Goal: Task Accomplishment & Management: Manage account settings

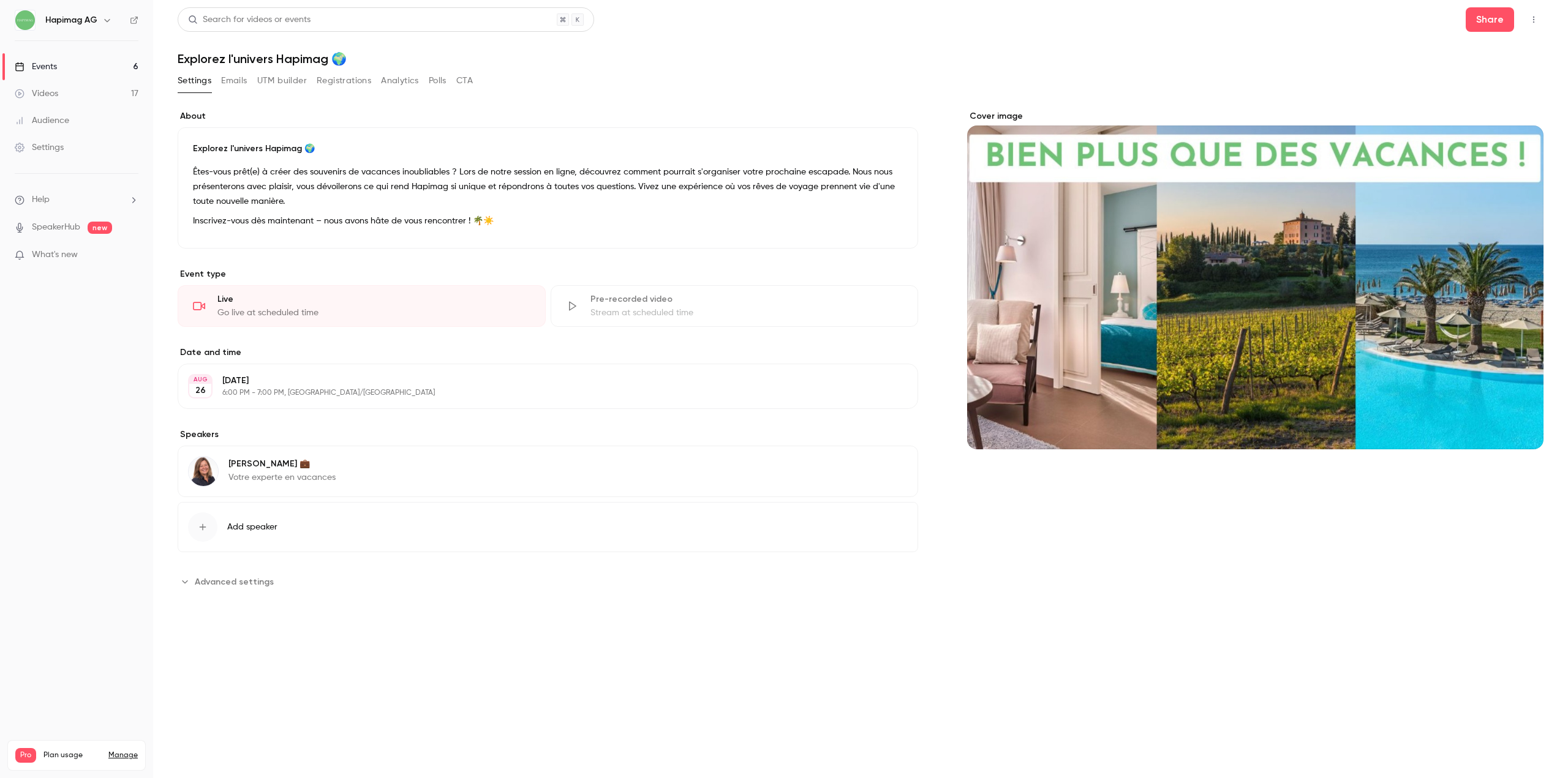
click at [57, 54] on link "Events 6" at bounding box center [76, 67] width 153 height 27
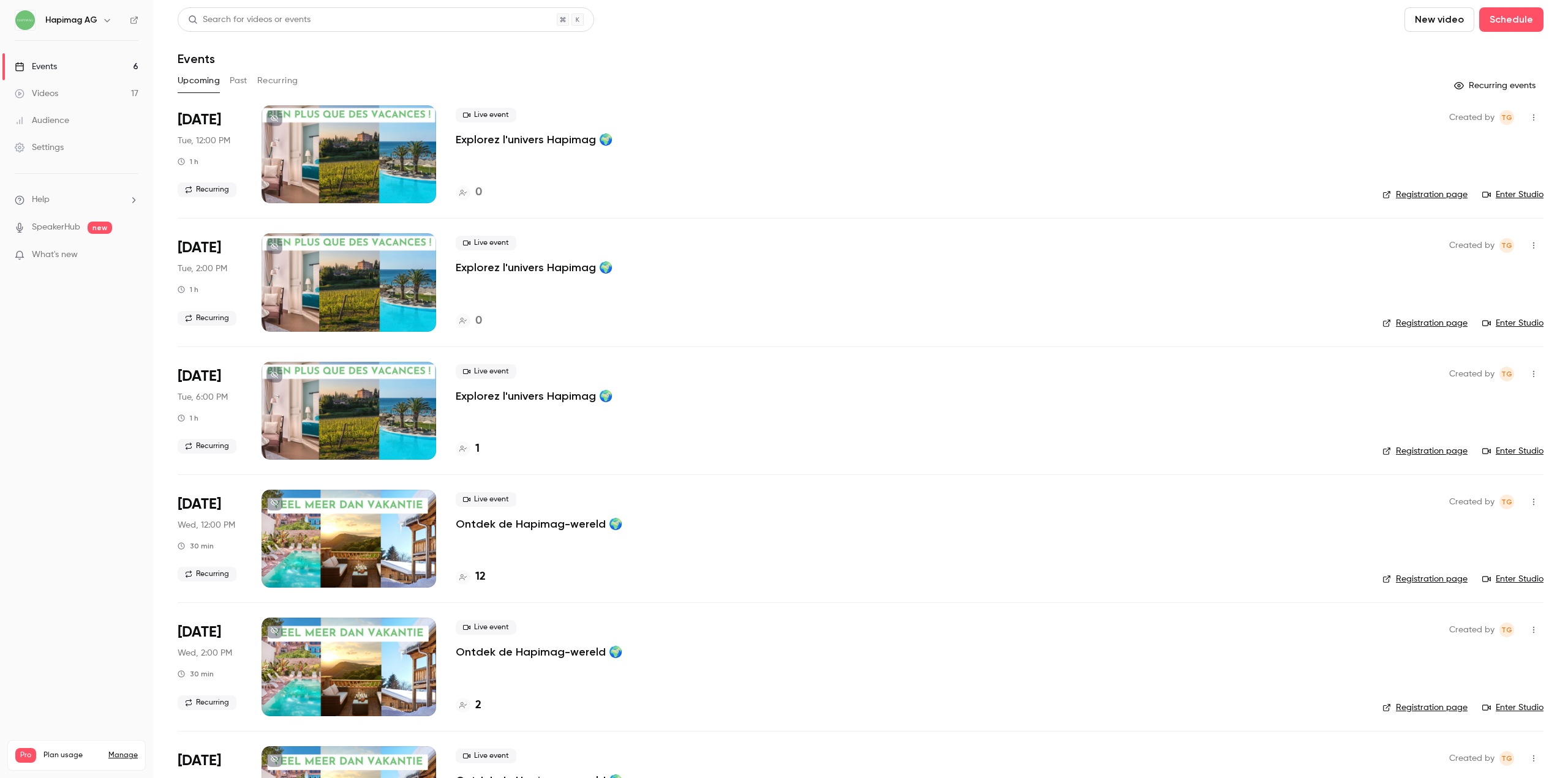
click at [33, 102] on link "Videos 17" at bounding box center [76, 93] width 153 height 27
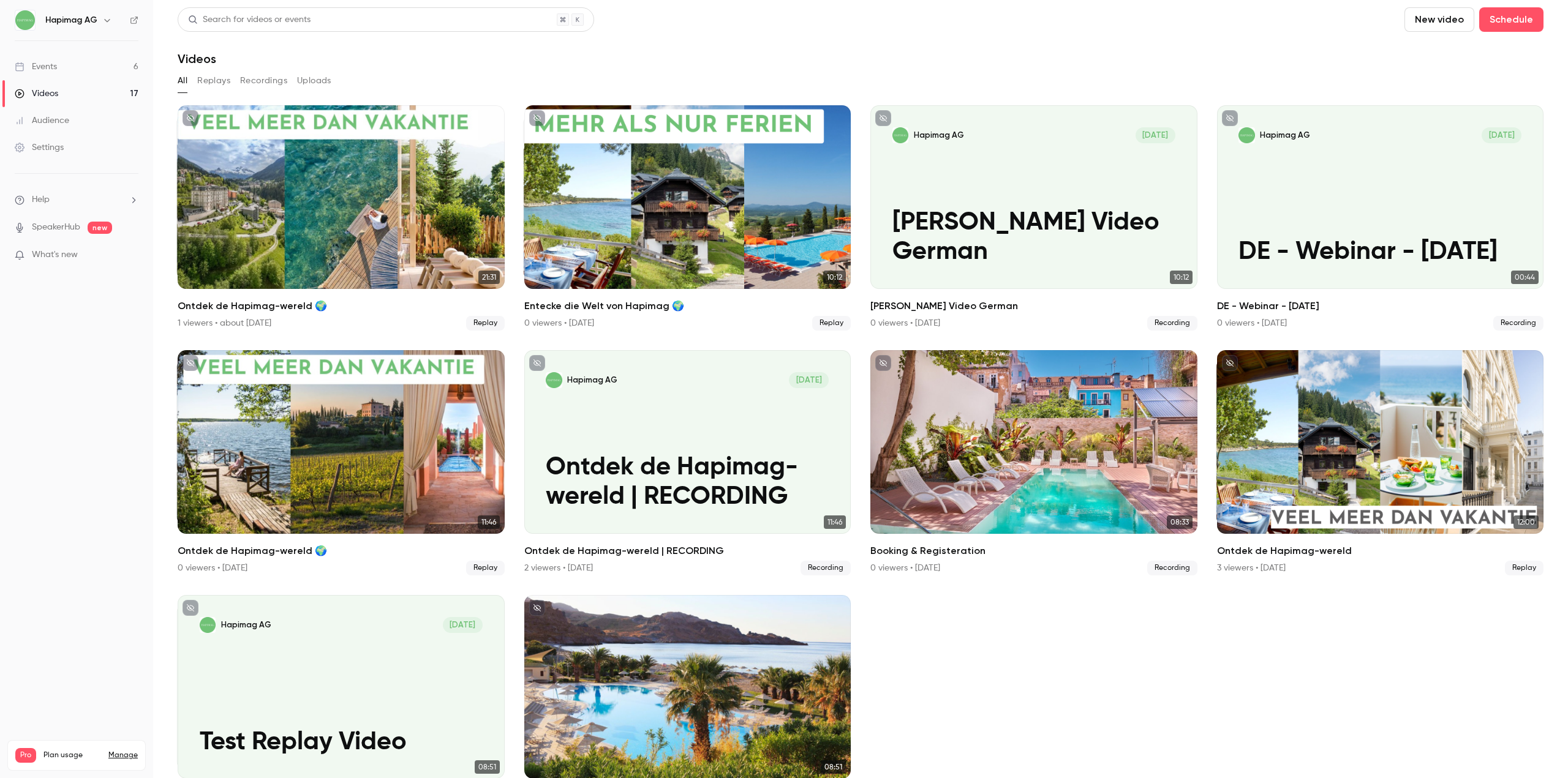
click at [271, 77] on button "Recordings" at bounding box center [263, 81] width 47 height 20
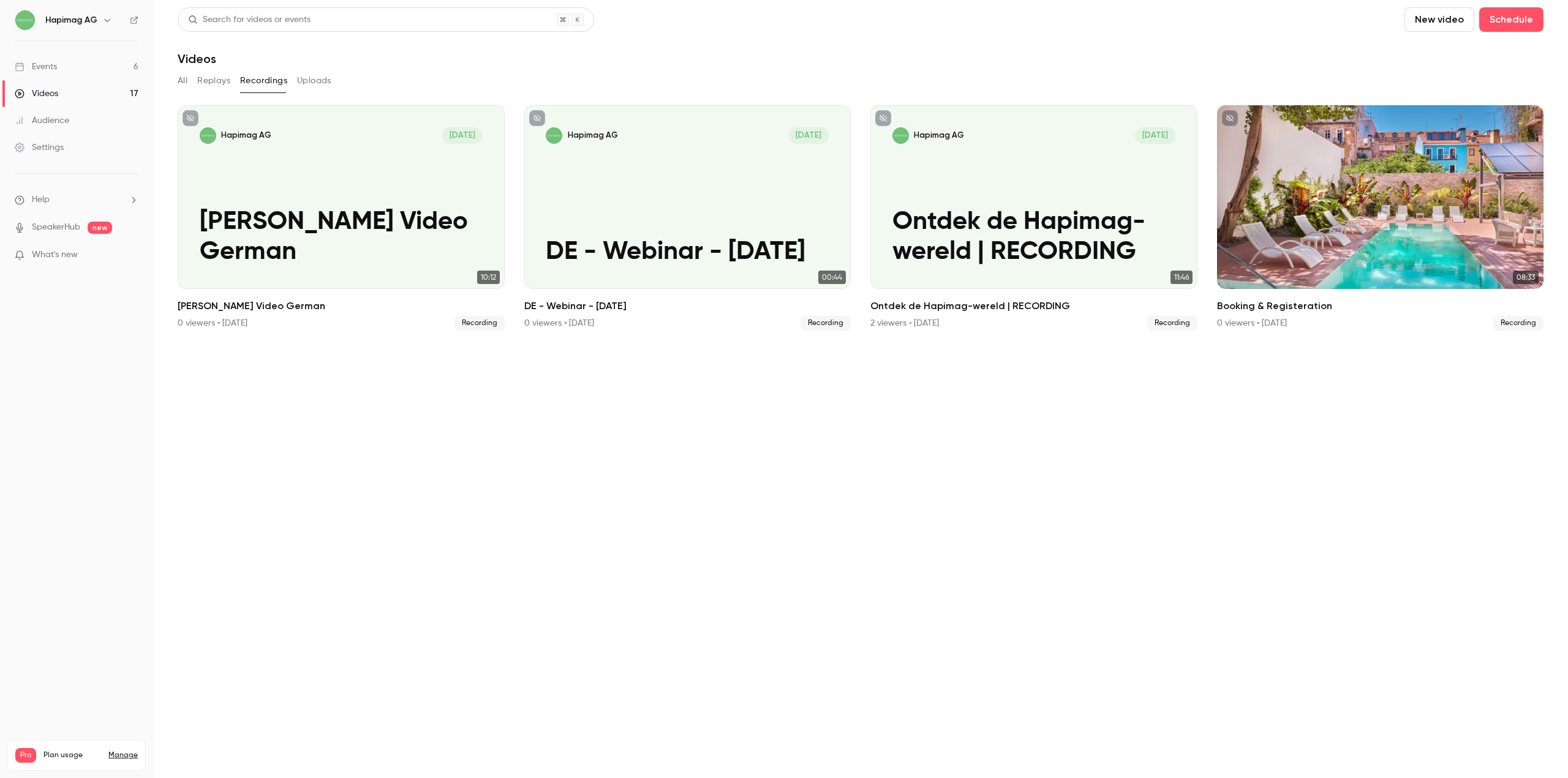
click at [1452, 13] on button "New video" at bounding box center [1439, 19] width 70 height 24
click at [1486, 54] on div "Record" at bounding box center [1484, 53] width 93 height 12
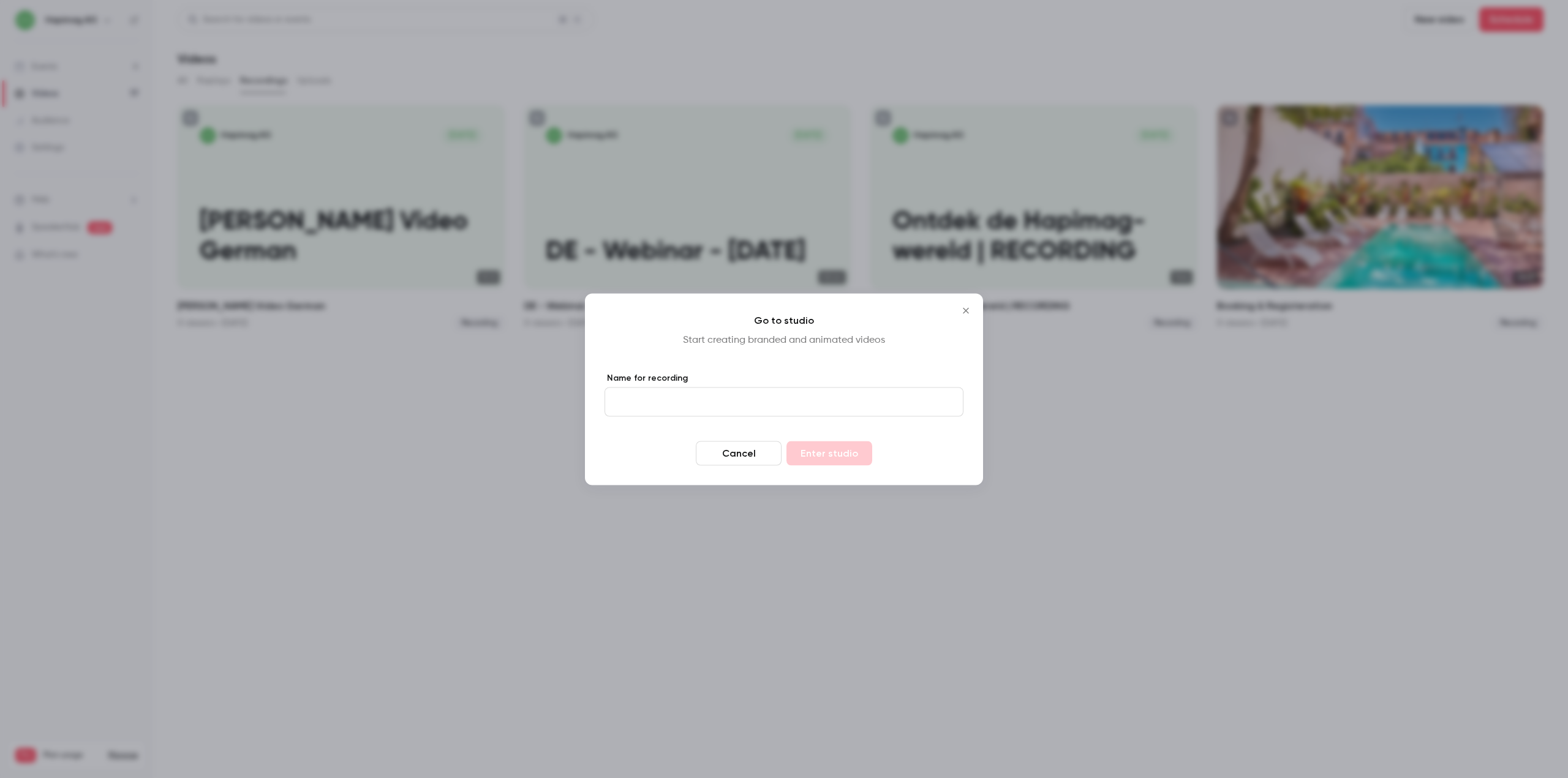
click at [683, 425] on form "Name for recording Cancel Enter studio" at bounding box center [784, 419] width 359 height 94
click at [683, 400] on input "Name for recording" at bounding box center [784, 401] width 359 height 29
type input "**********"
click at [814, 463] on button "Enter studio" at bounding box center [829, 452] width 86 height 24
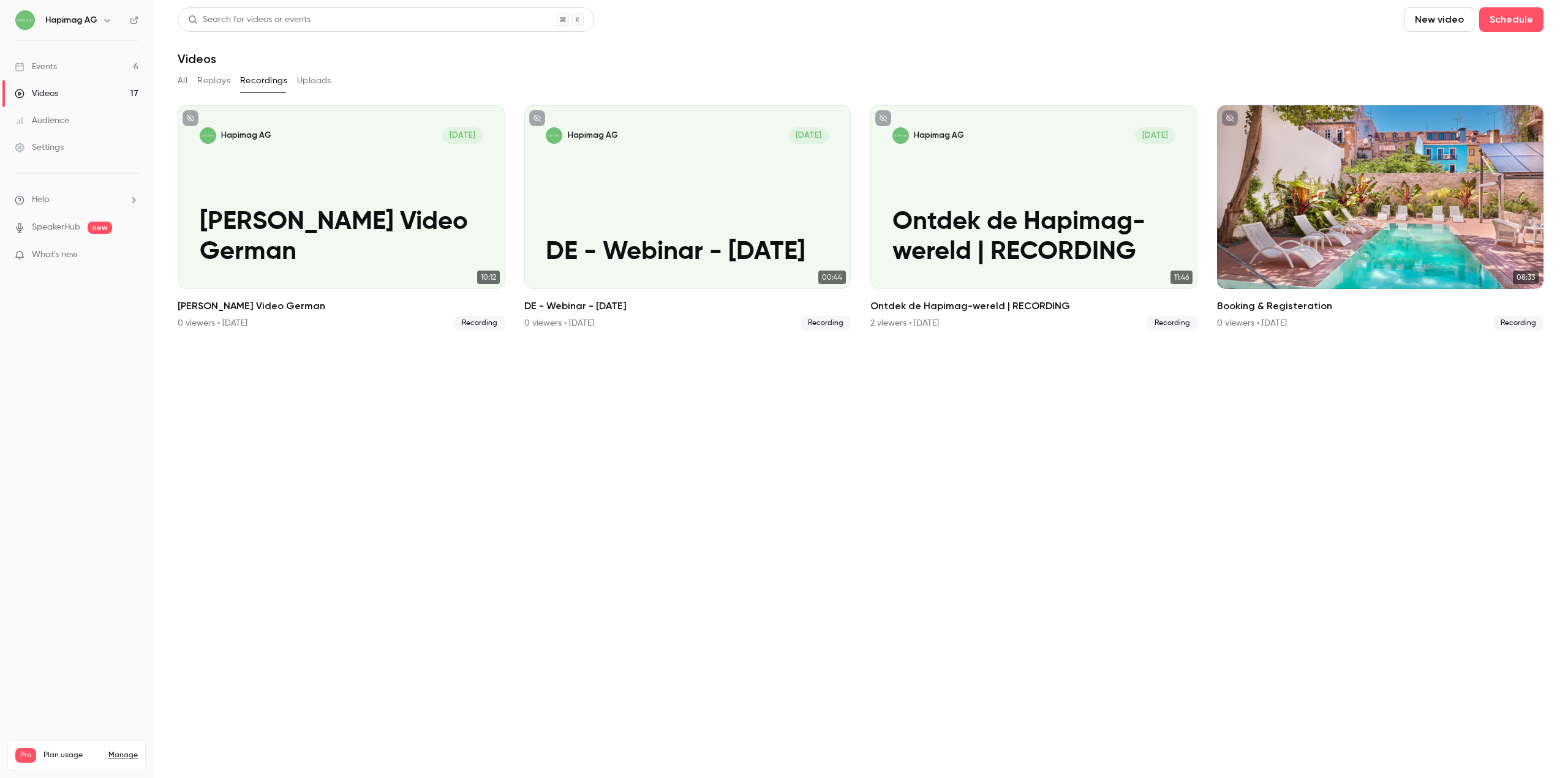
click at [71, 106] on link "Videos 17" at bounding box center [76, 93] width 153 height 27
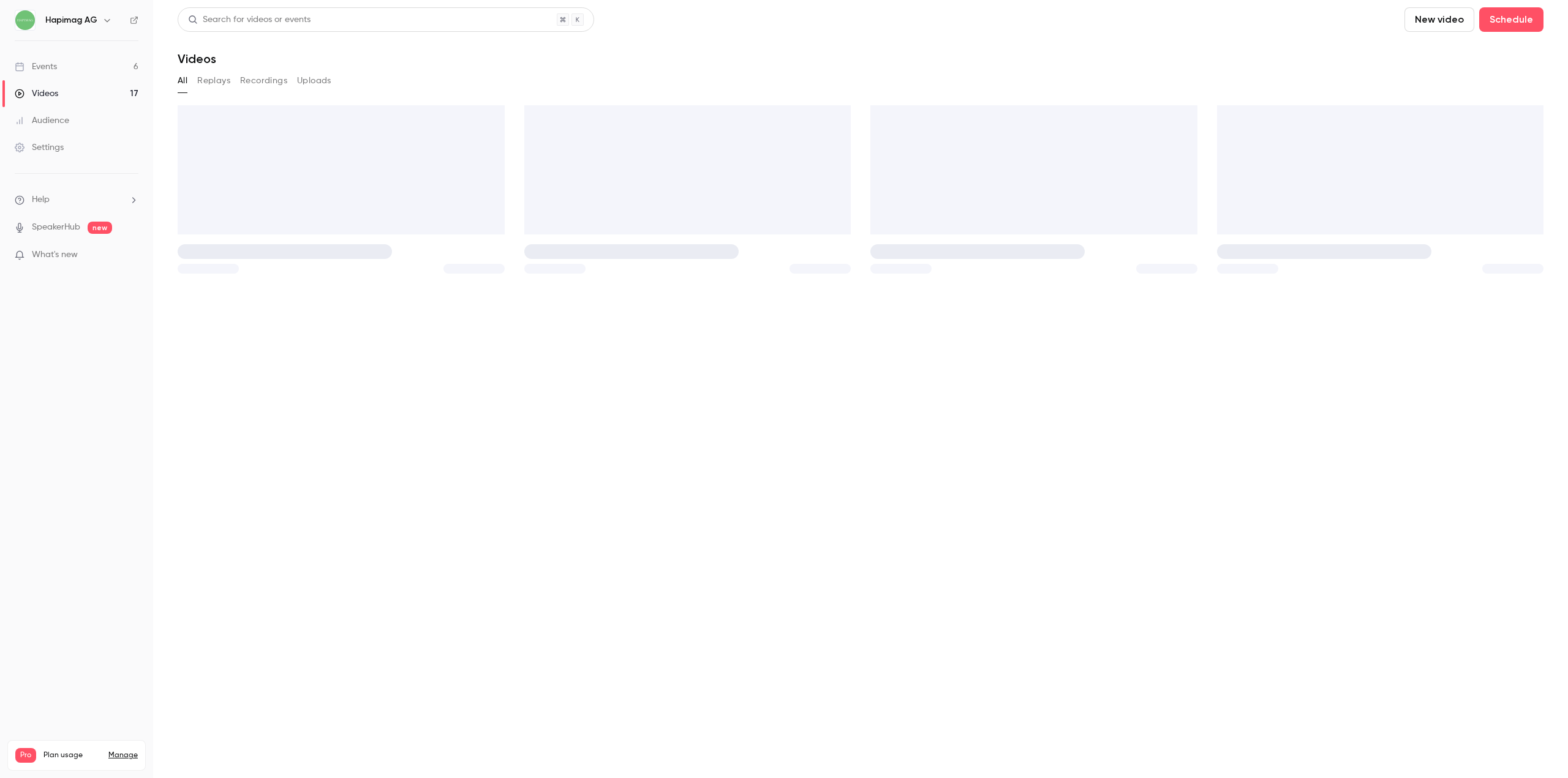
click at [73, 76] on link "Events 6" at bounding box center [76, 67] width 153 height 27
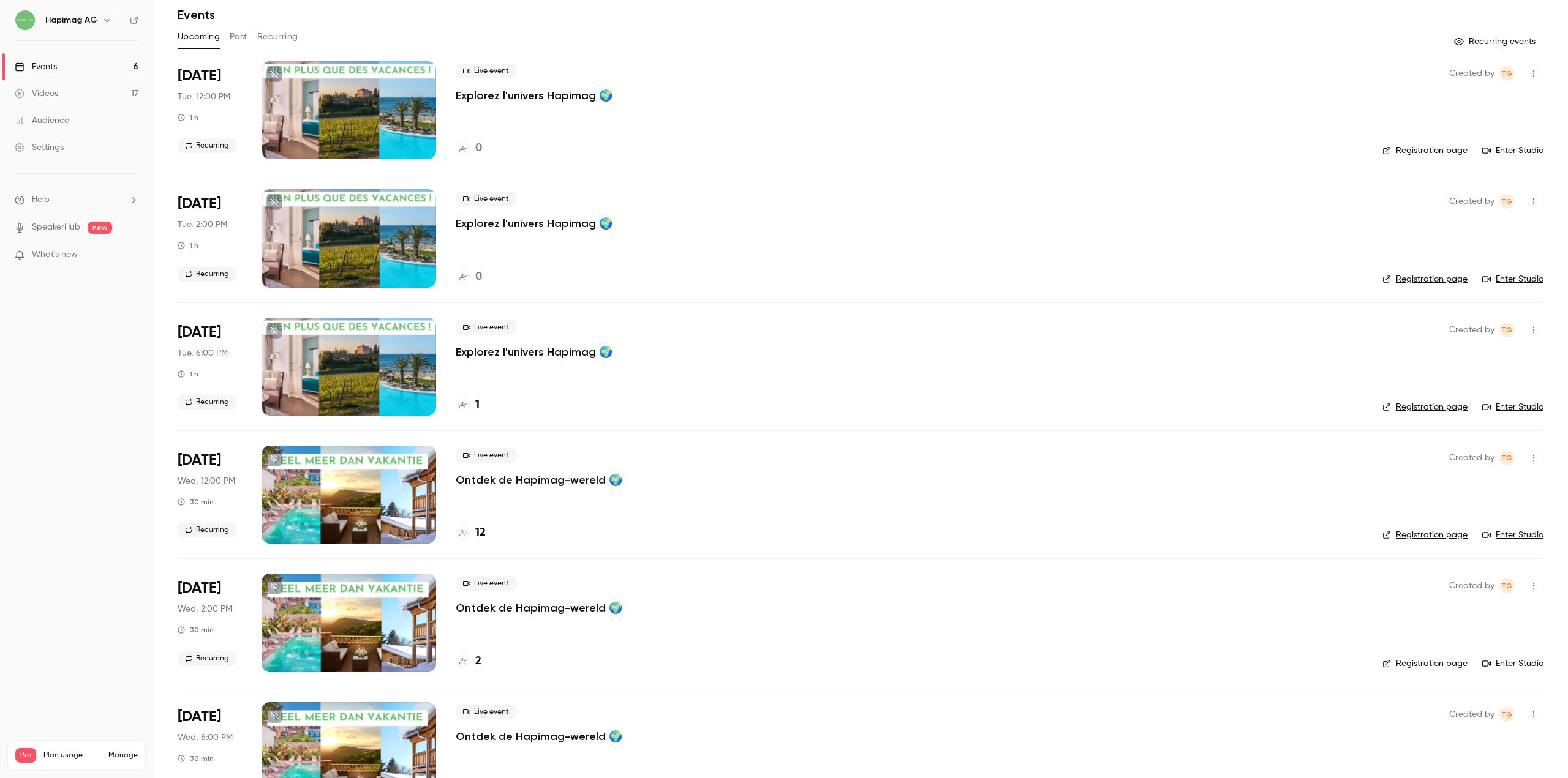
scroll to position [88, 0]
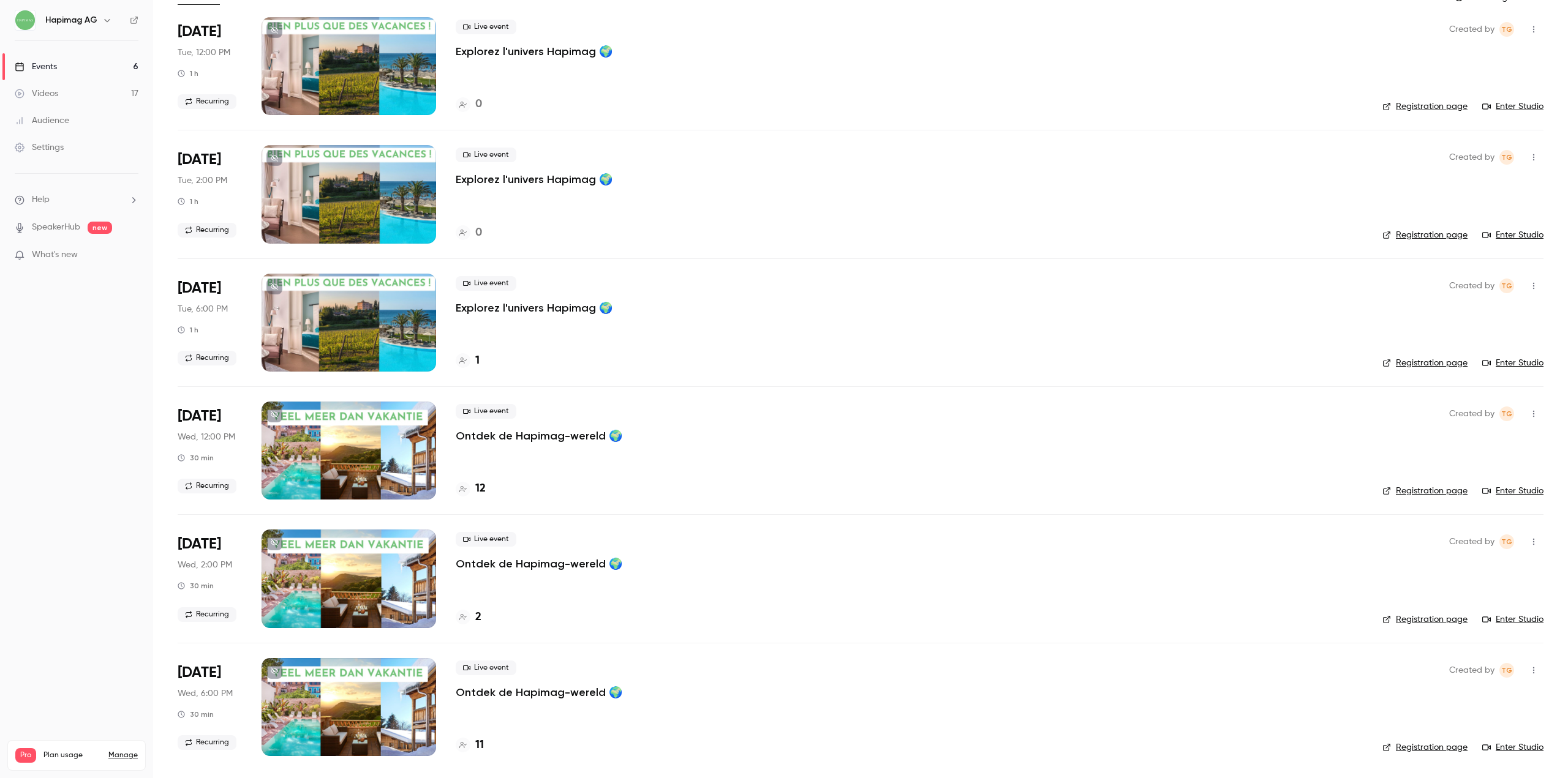
click at [646, 514] on ul "[DATE] Tue, 12:00 PM 1 h Recurring Live event Explorez l'univers Hapimag 🌍 0 Cr…" at bounding box center [860, 393] width 1365 height 753
click at [431, 773] on main "Search for videos or events New video Schedule Events Upcoming Past Recurring R…" at bounding box center [861, 389] width 1415 height 778
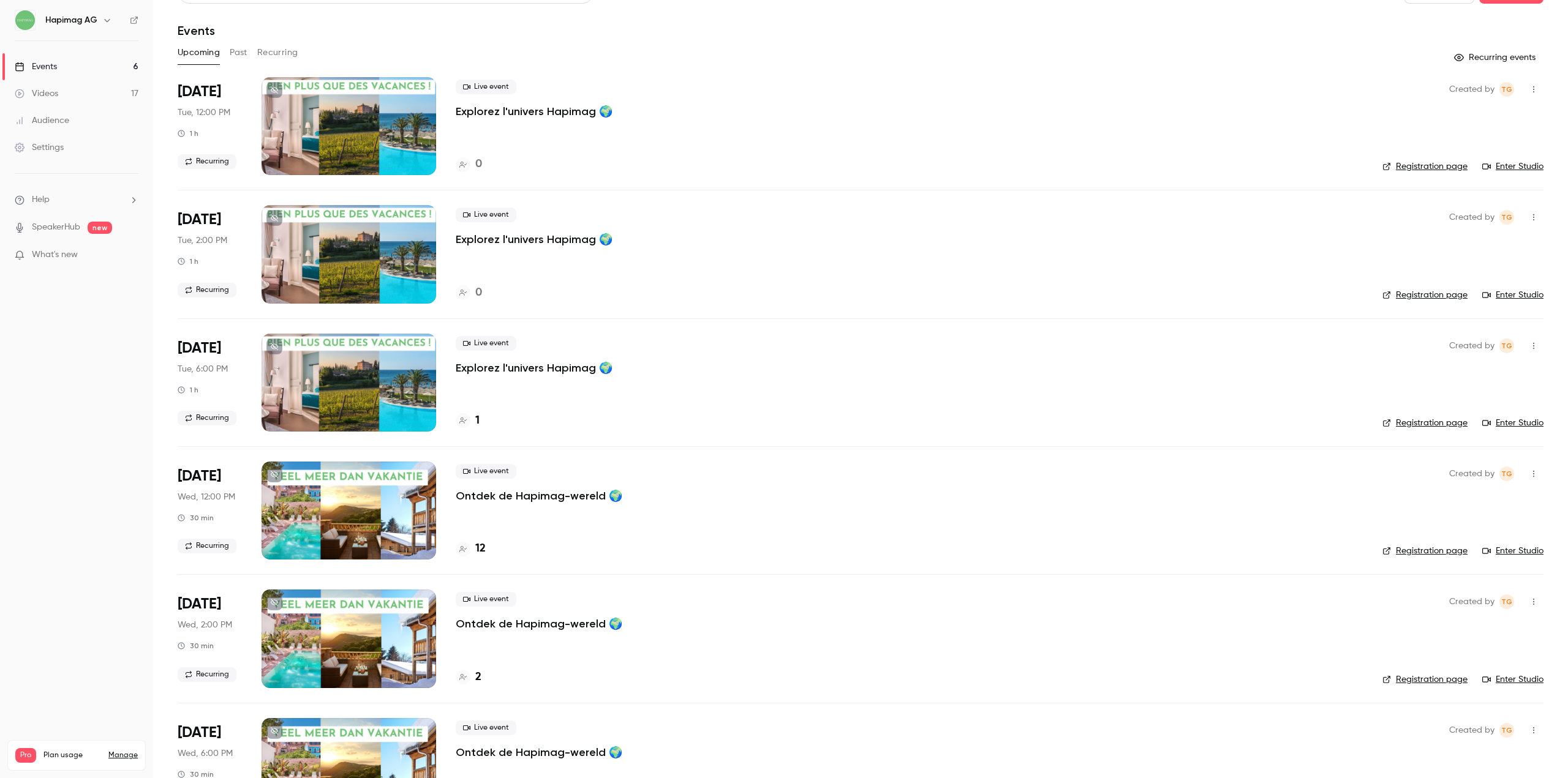
scroll to position [0, 0]
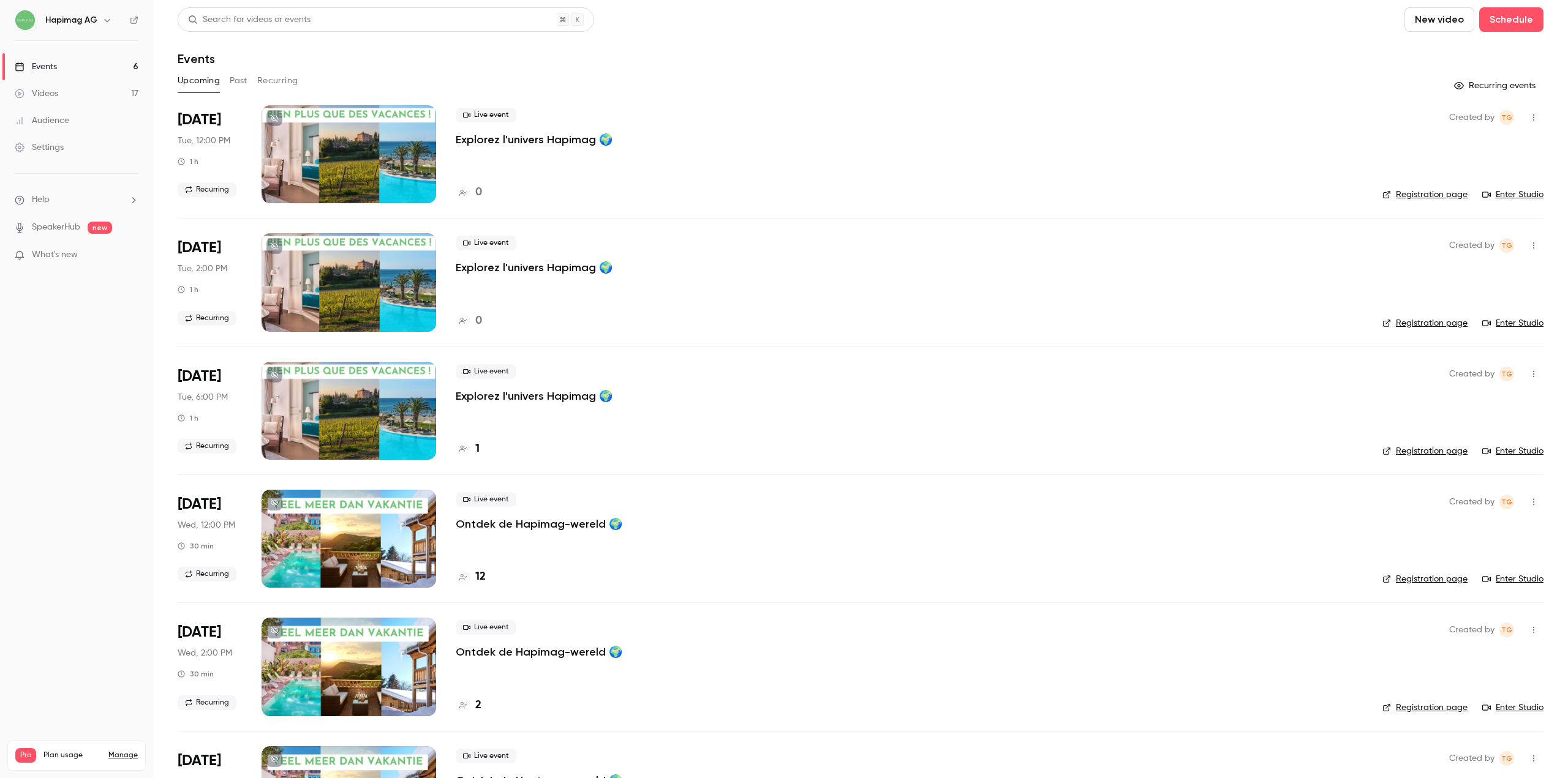
click at [106, 86] on link "Videos 17" at bounding box center [76, 93] width 153 height 27
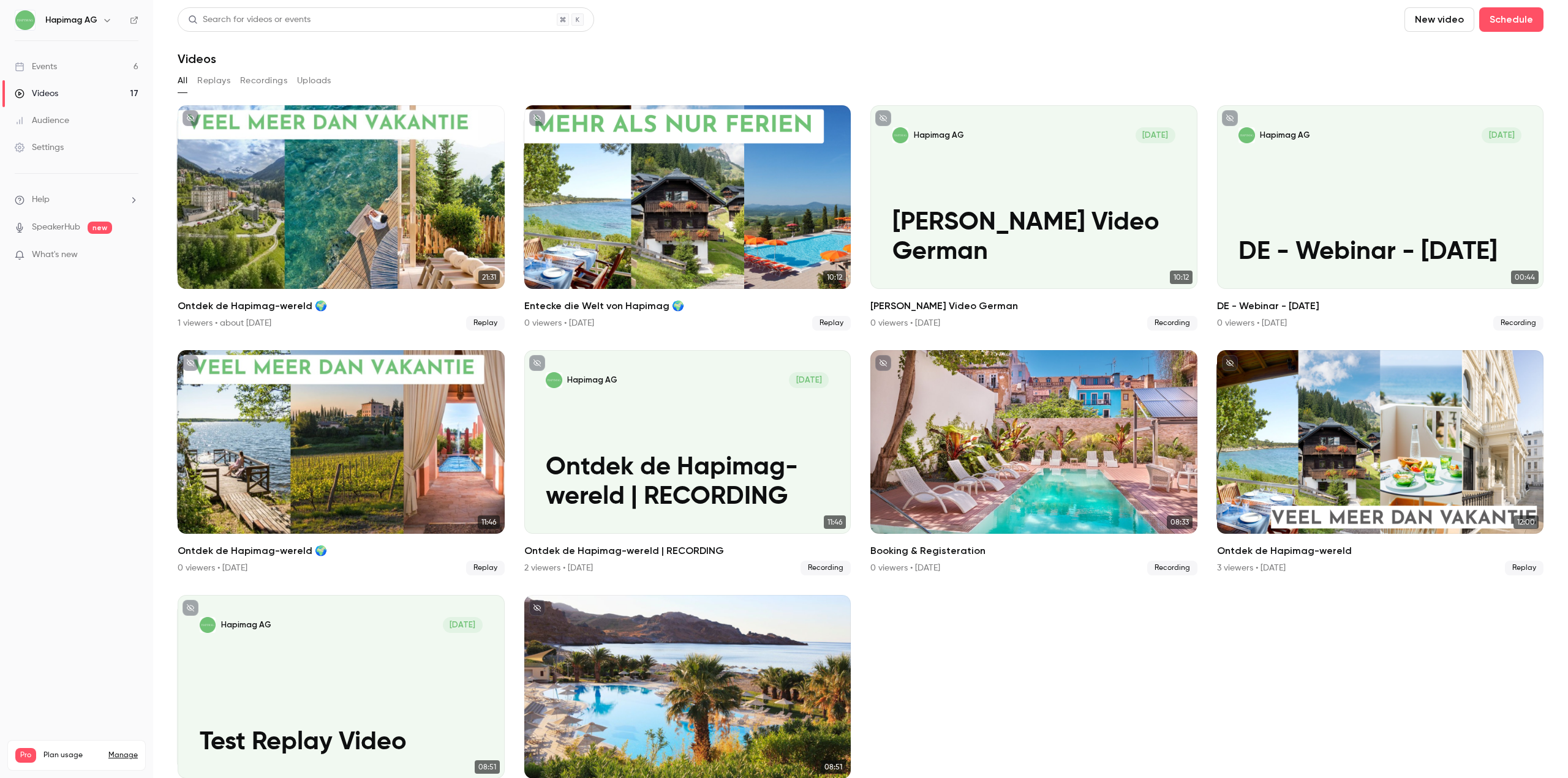
click at [117, 53] on ul "Events 6 Videos 17 Audience Settings" at bounding box center [76, 107] width 153 height 132
click at [117, 72] on link "Events 6" at bounding box center [76, 67] width 153 height 27
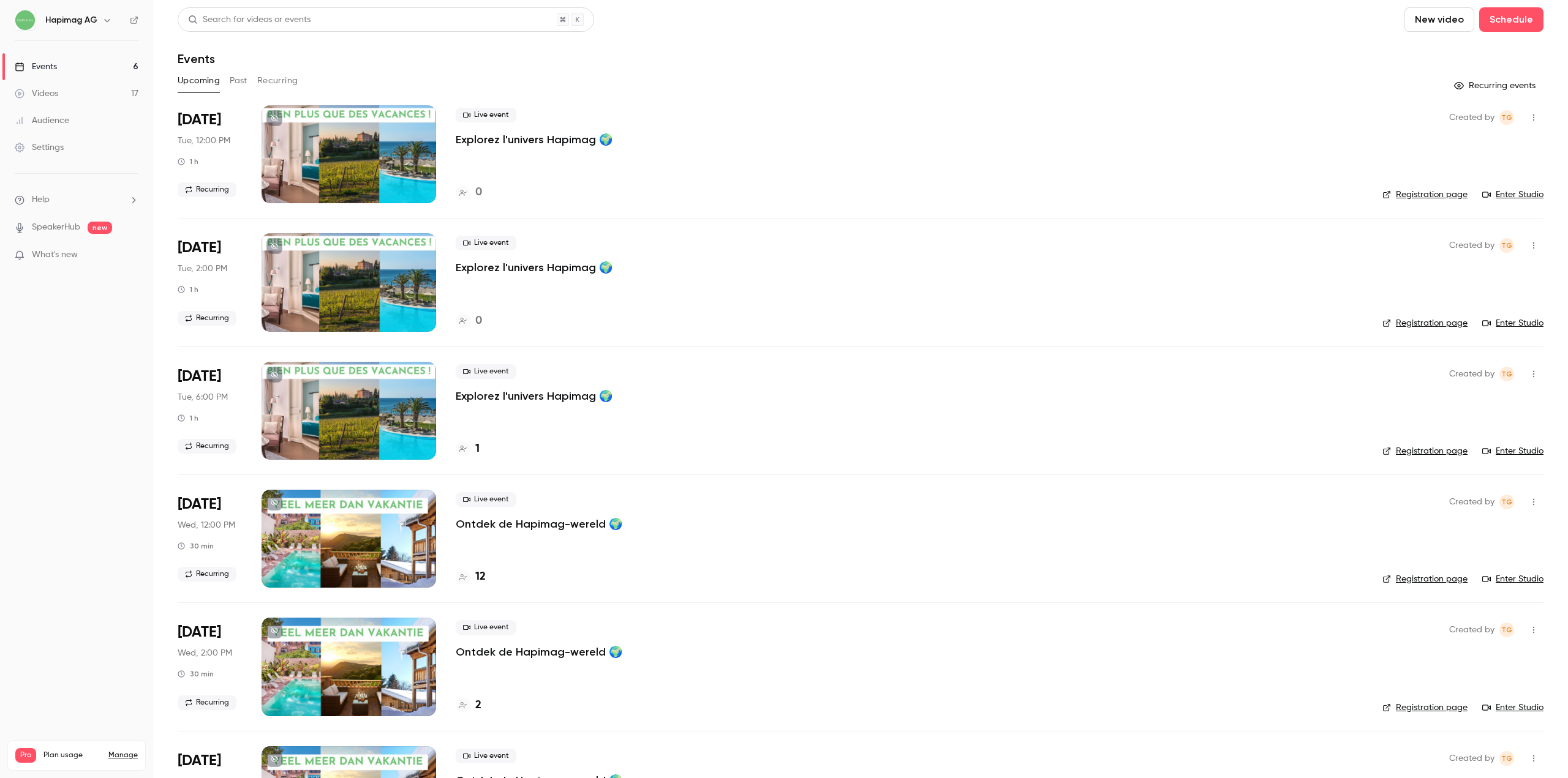
click at [244, 92] on div "Upcoming Past Recurring" at bounding box center [860, 83] width 1365 height 24
click at [243, 80] on button "Past" at bounding box center [238, 81] width 18 height 20
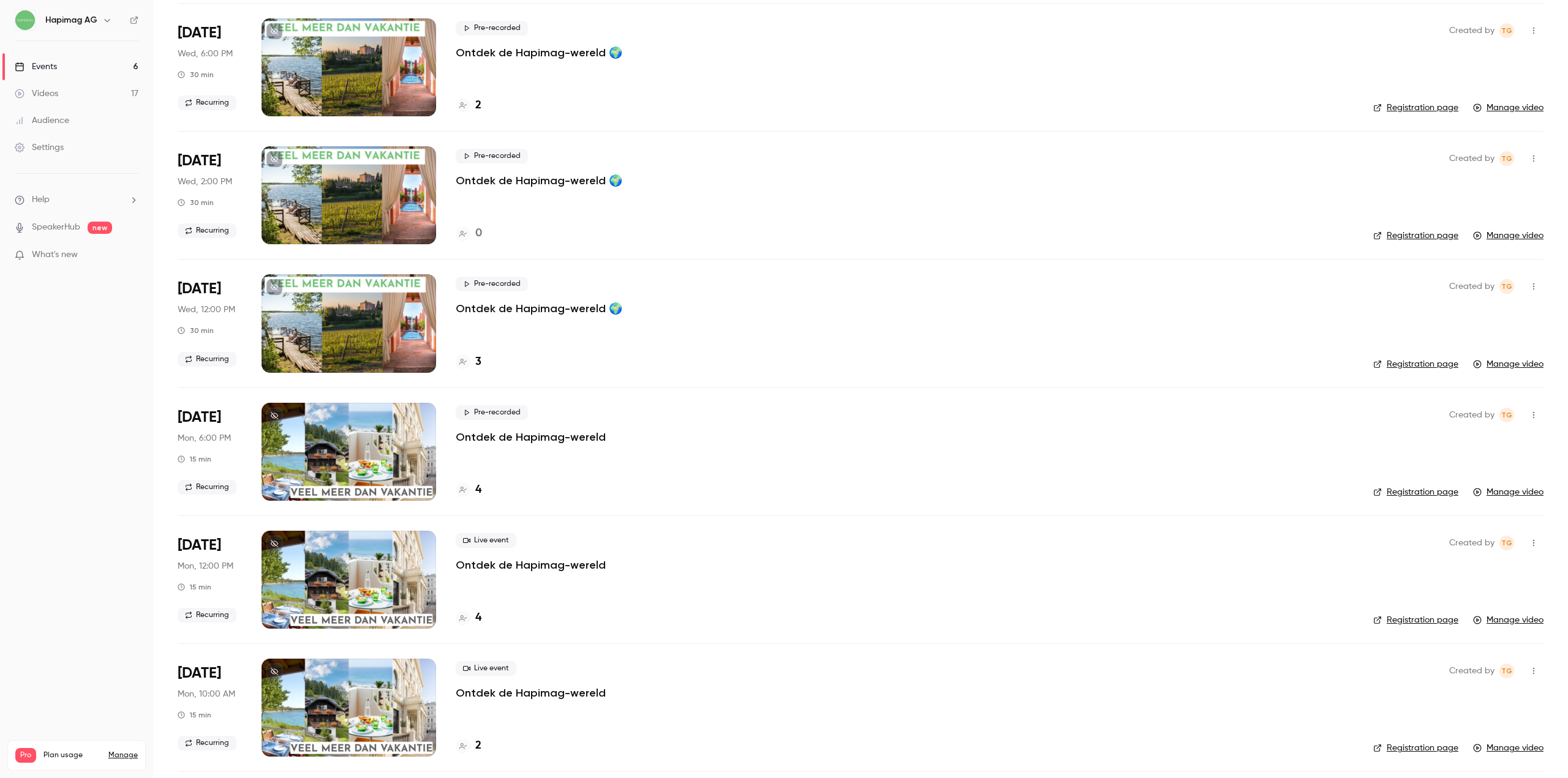
scroll to position [985, 0]
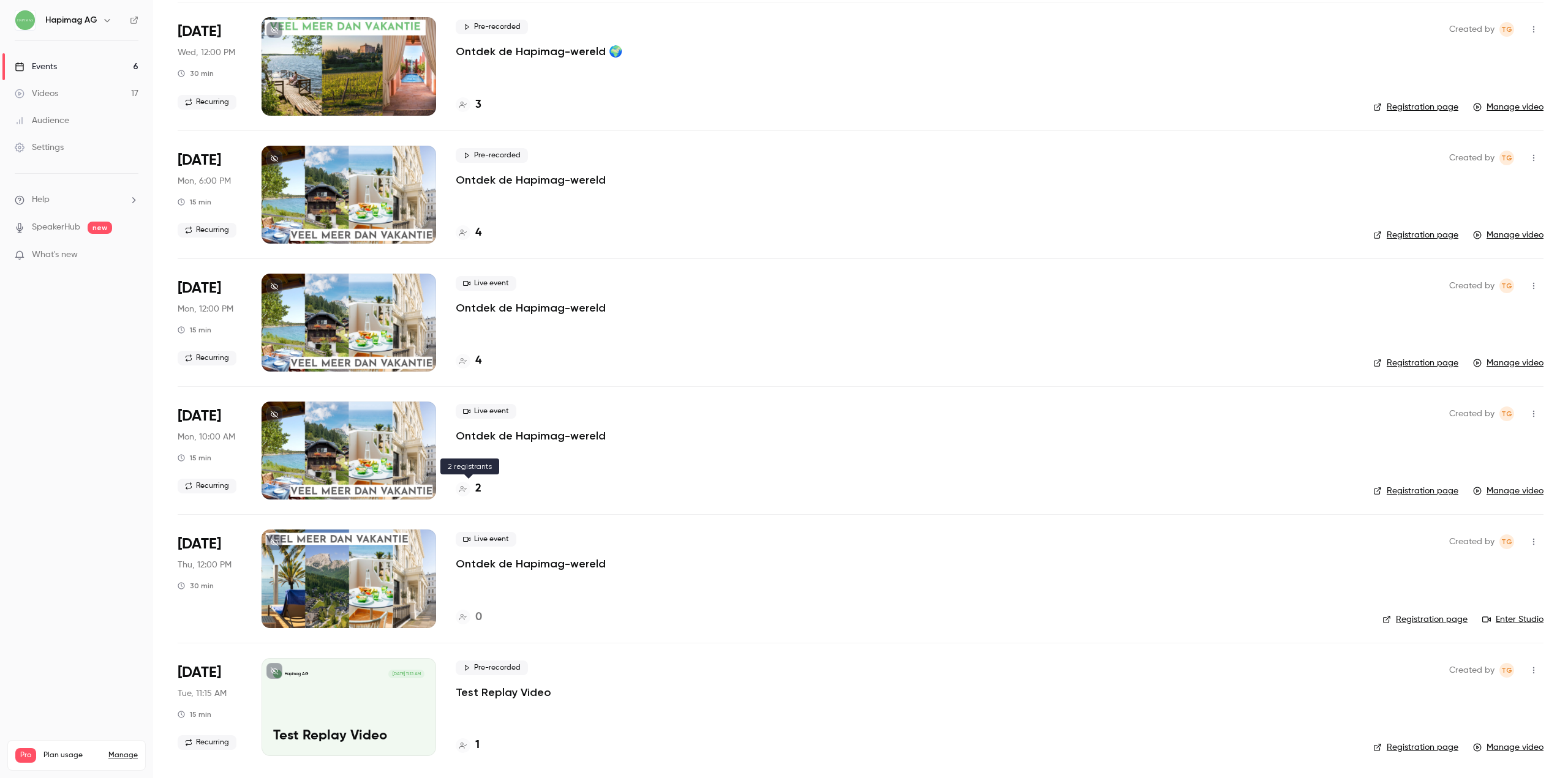
drag, startPoint x: 461, startPoint y: 492, endPoint x: 489, endPoint y: 487, distance: 28.4
click at [461, 492] on icon at bounding box center [463, 489] width 7 height 7
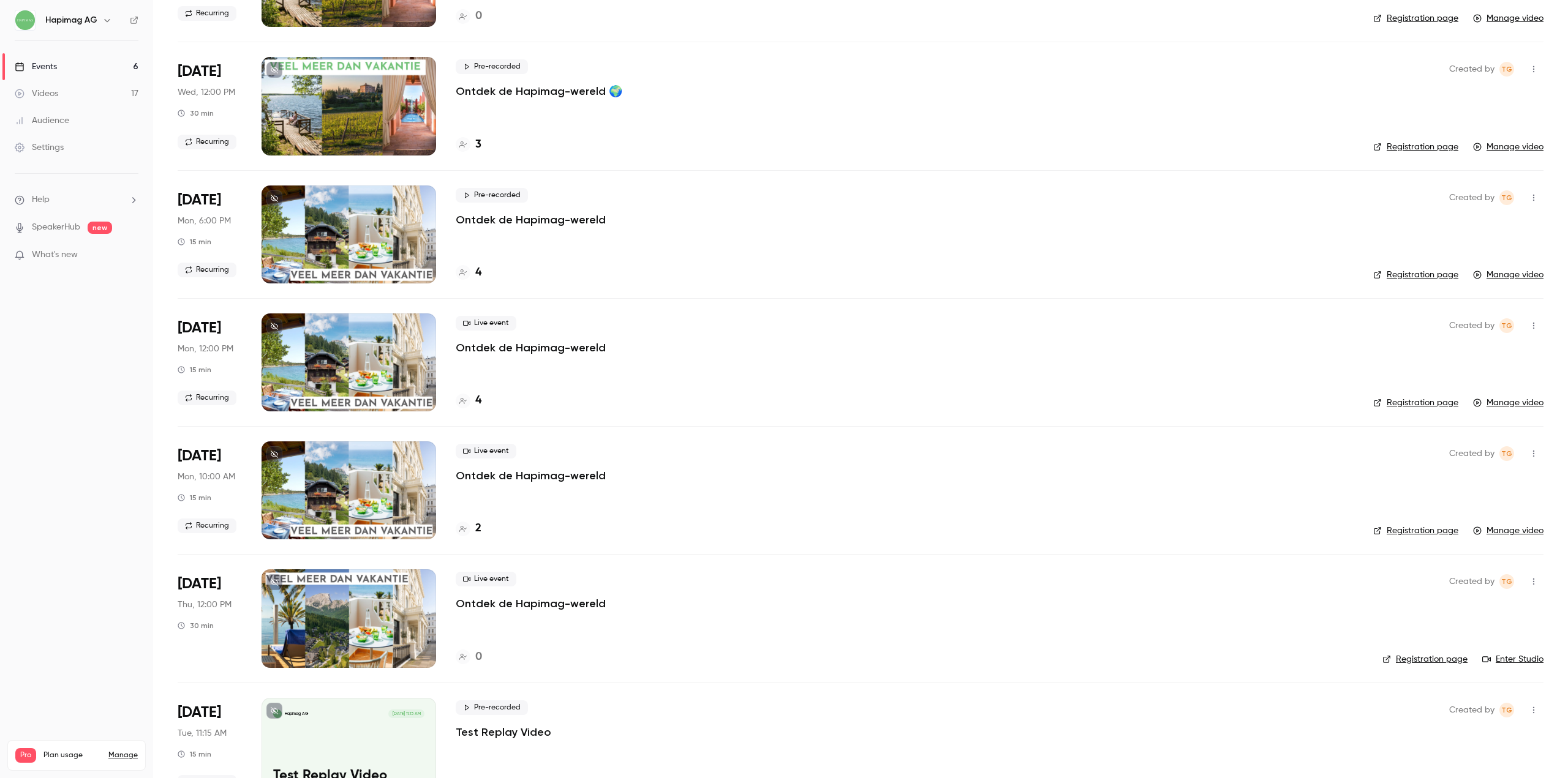
scroll to position [923, 0]
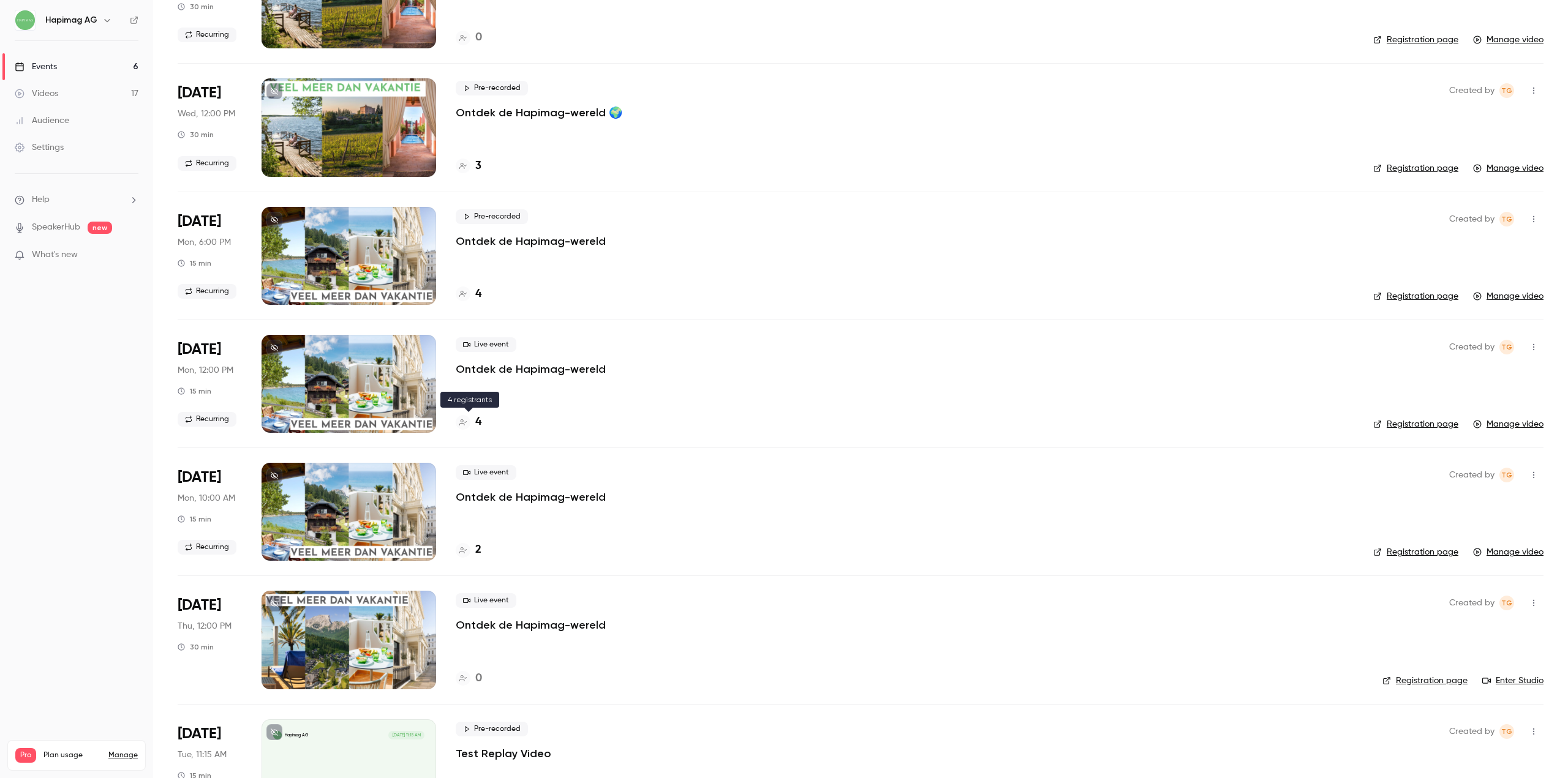
click at [470, 421] on div "4" at bounding box center [468, 422] width 26 height 17
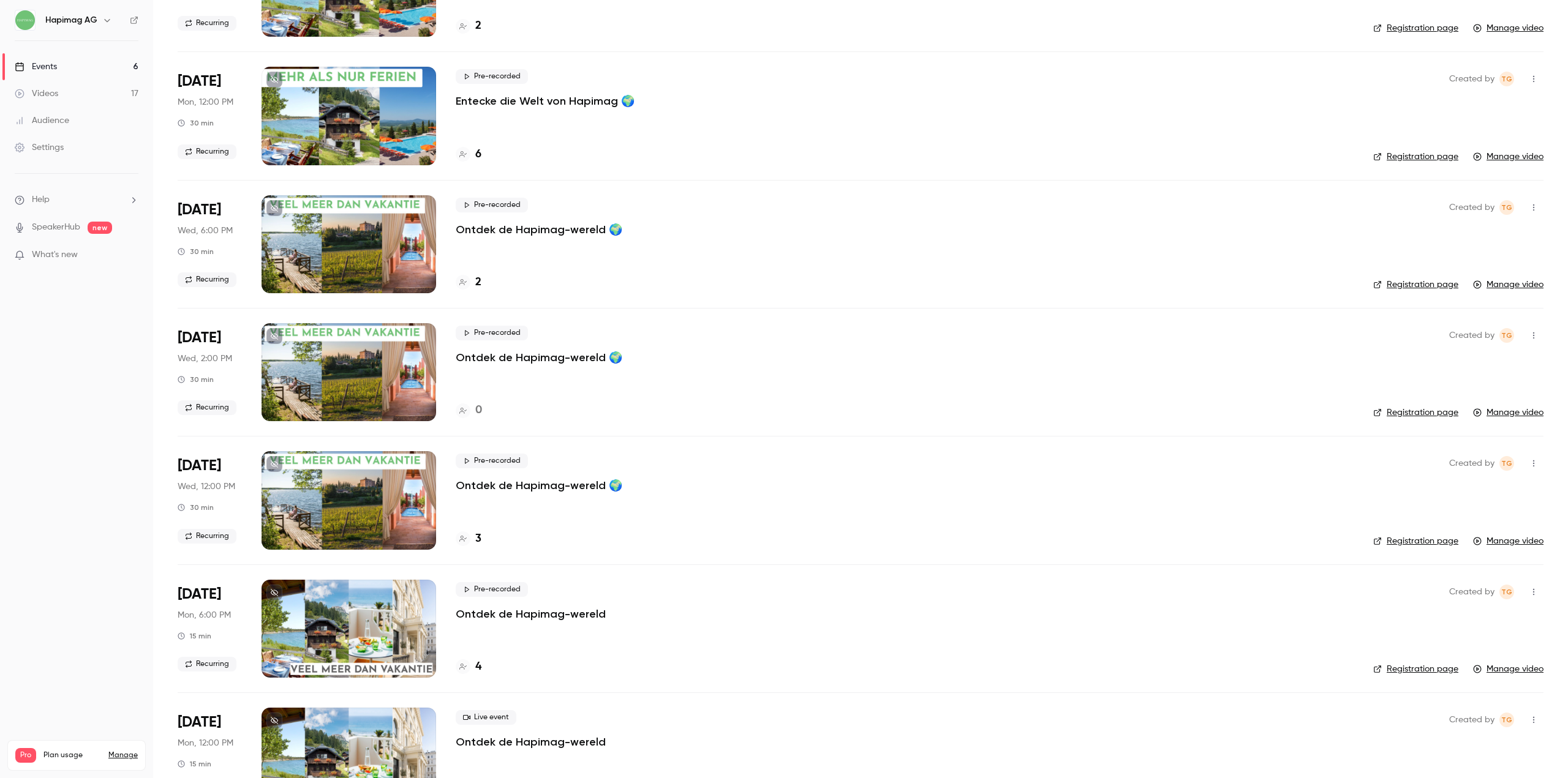
scroll to position [985, 0]
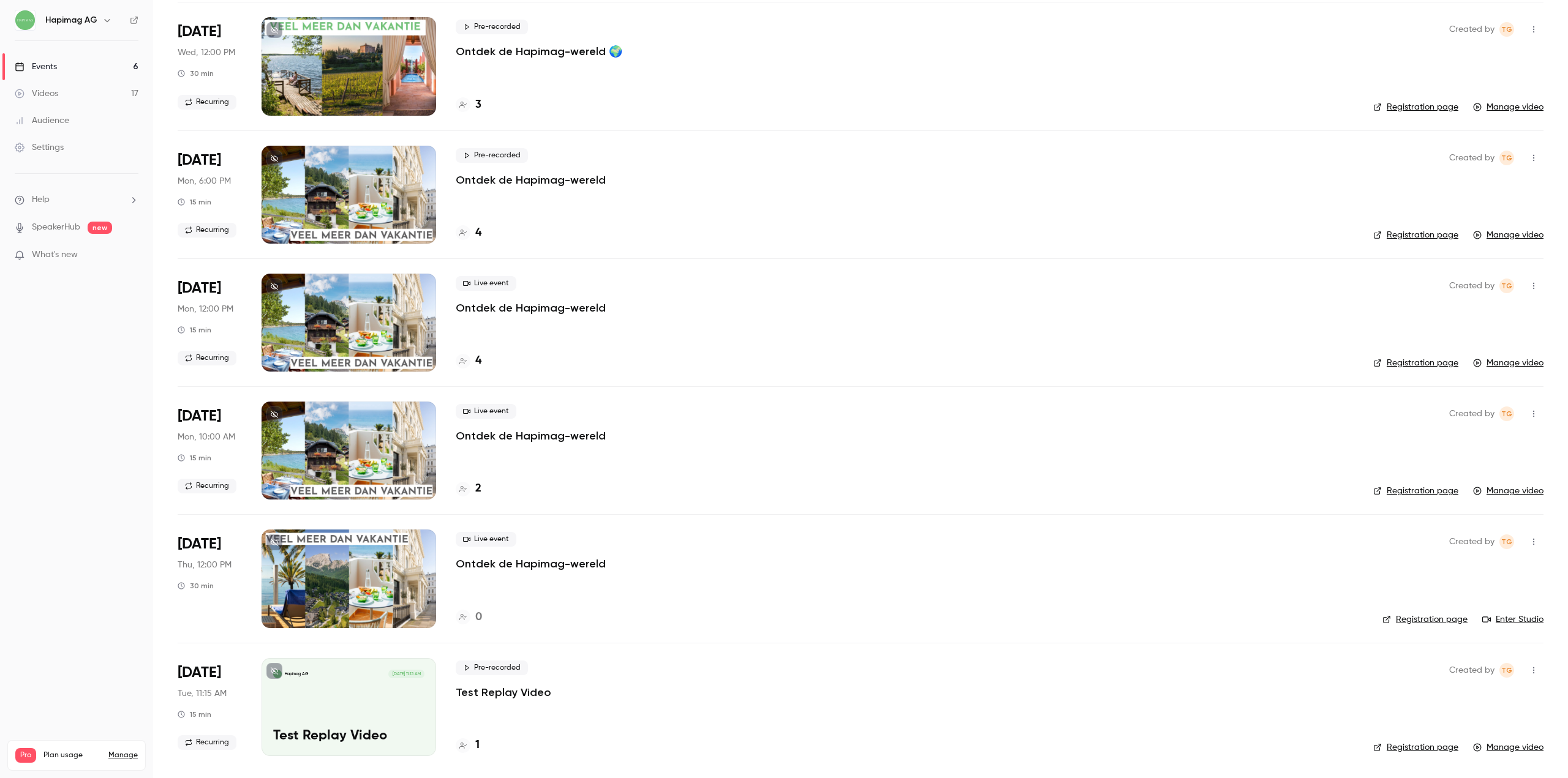
click at [59, 150] on div "Settings" at bounding box center [39, 147] width 49 height 12
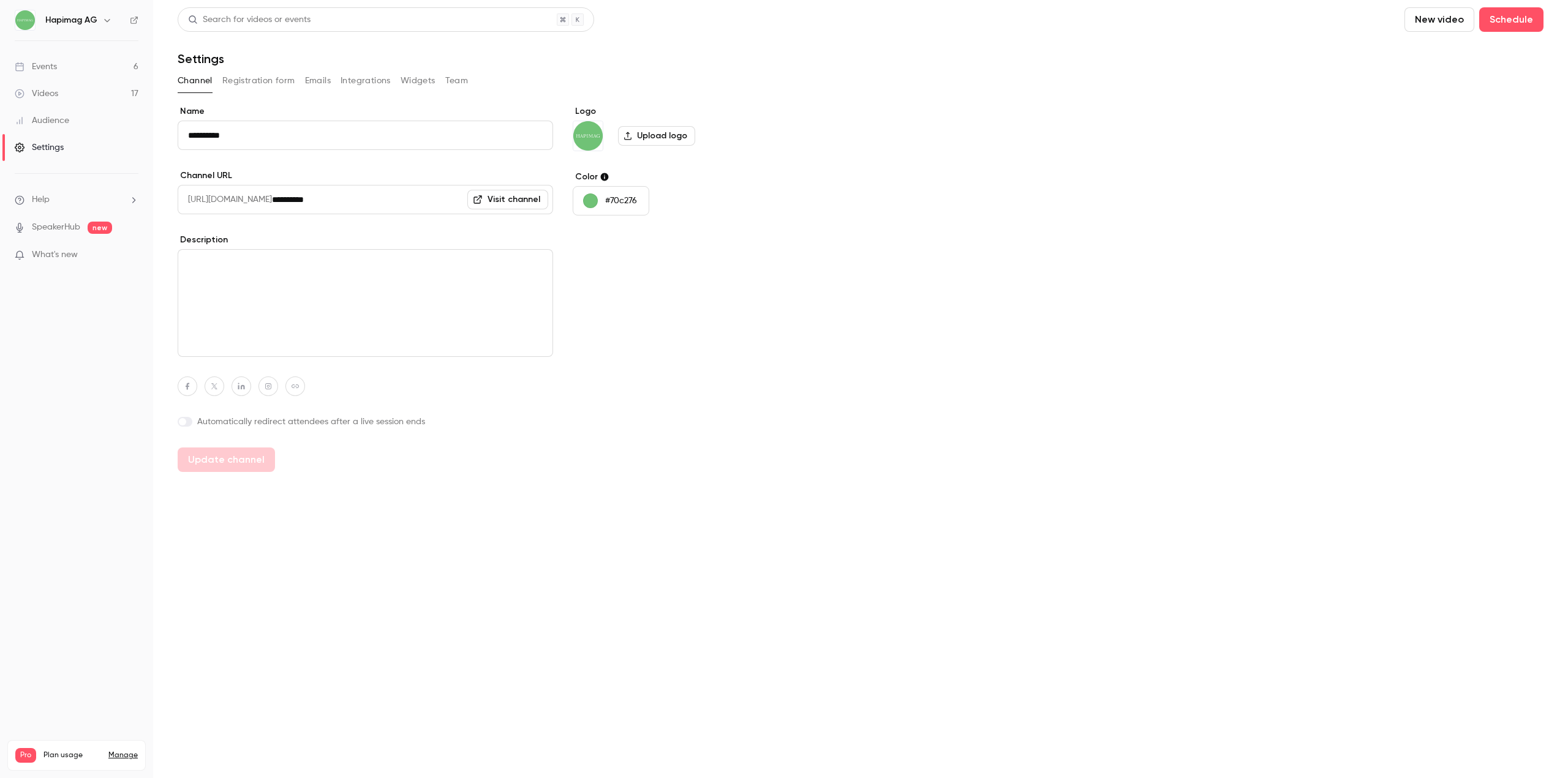
click at [269, 76] on button "Registration form" at bounding box center [258, 81] width 73 height 20
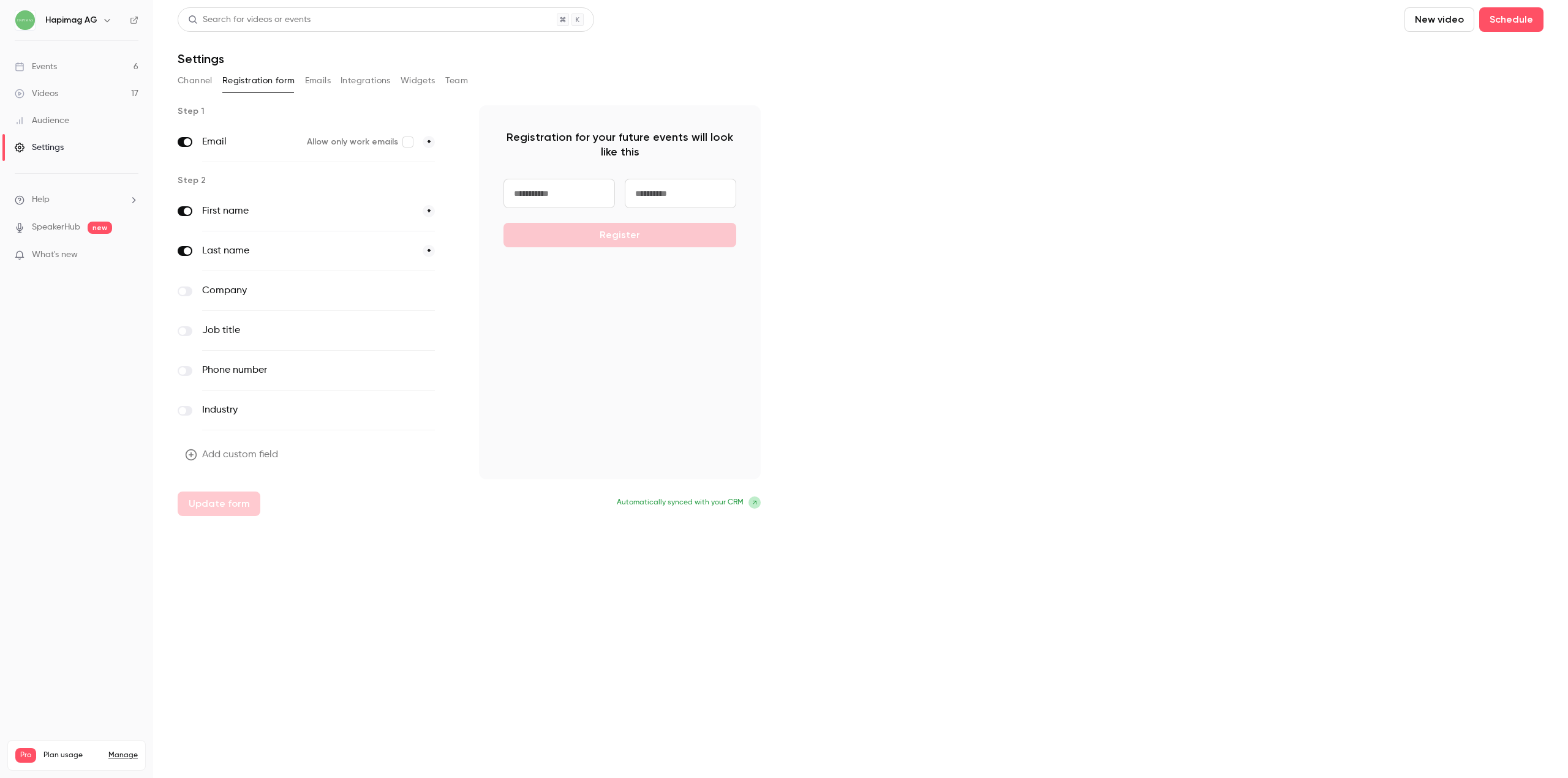
drag, startPoint x: 368, startPoint y: 81, endPoint x: 398, endPoint y: 83, distance: 30.1
click at [368, 81] on button "Integrations" at bounding box center [365, 81] width 50 height 20
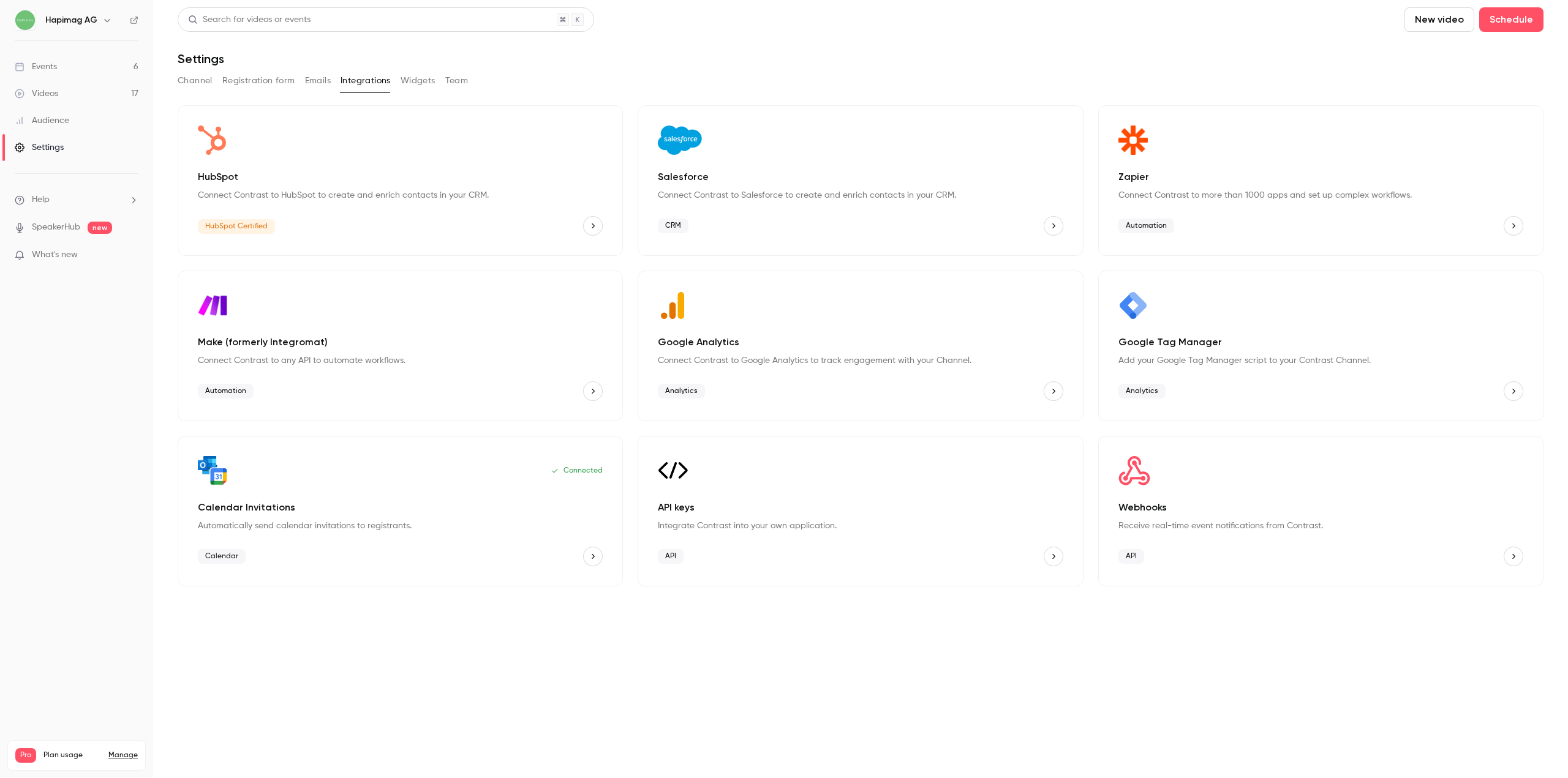
click at [426, 83] on button "Widgets" at bounding box center [418, 81] width 35 height 20
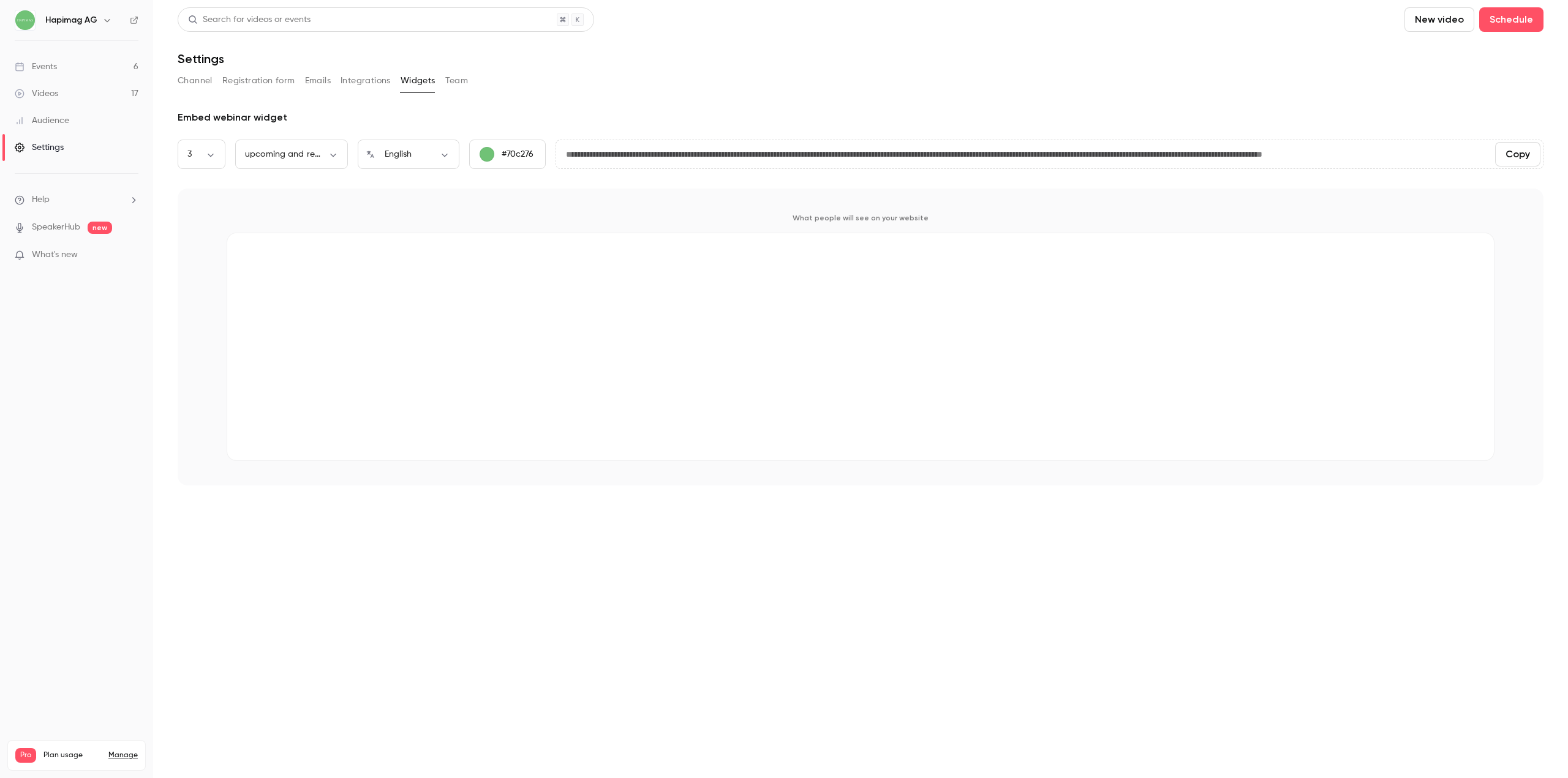
click at [452, 83] on button "Team" at bounding box center [457, 81] width 23 height 20
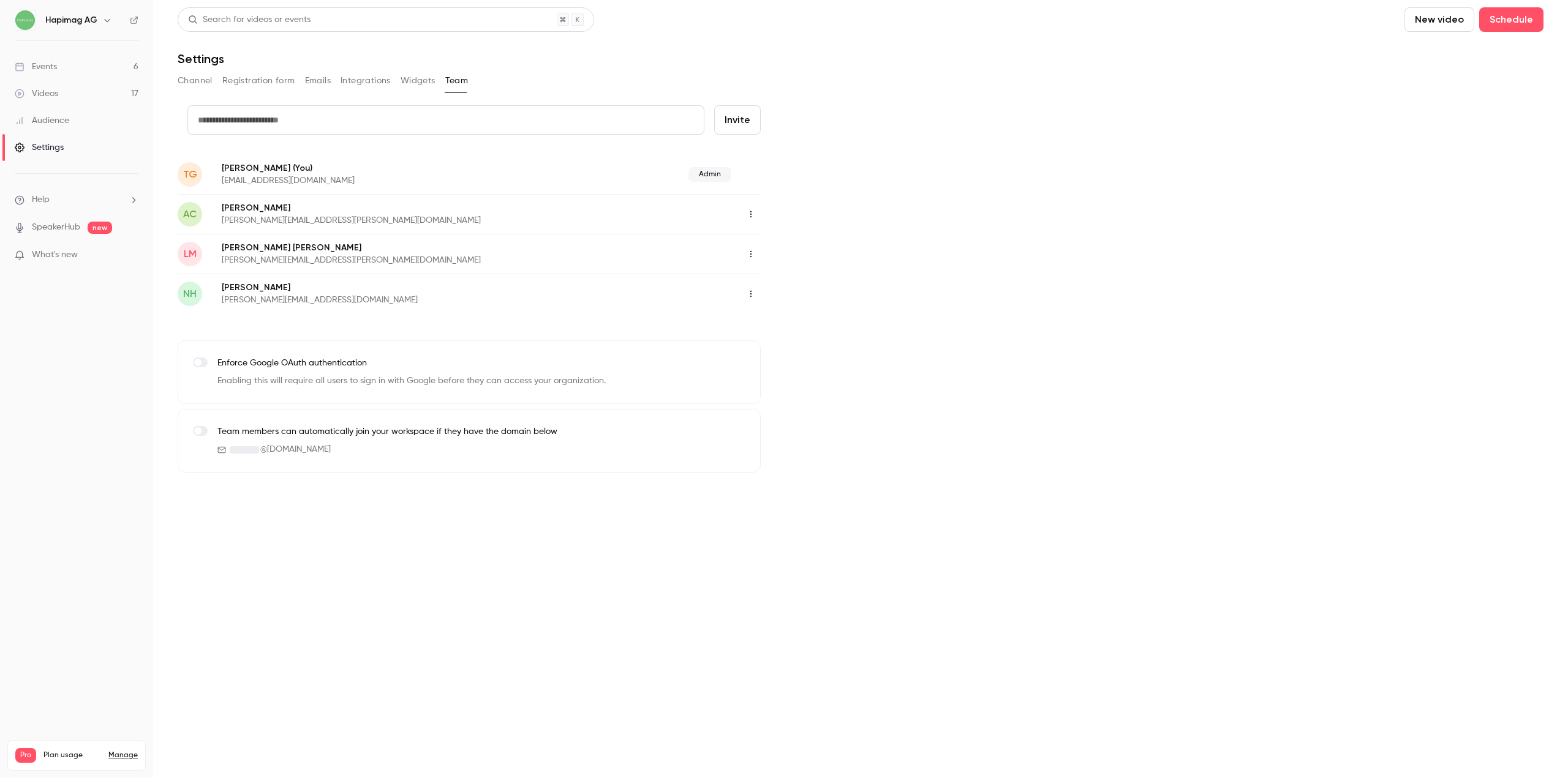
click at [746, 218] on icon "button" at bounding box center [751, 214] width 10 height 9
click at [812, 279] on div "Delete member" at bounding box center [817, 277] width 93 height 12
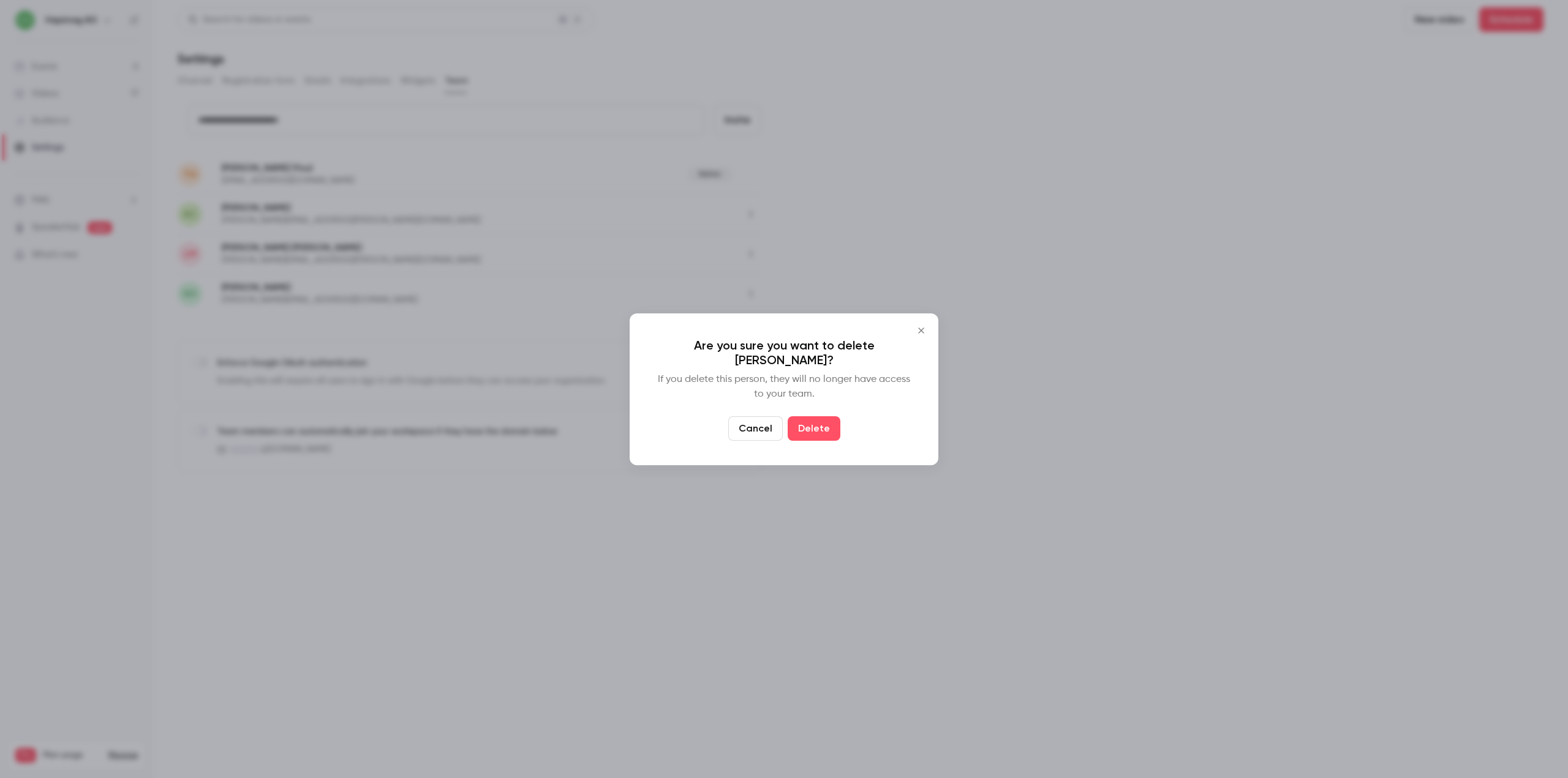
click at [817, 442] on div "Are you sure you want to delete Antoine Czubinski? If you delete this person, t…" at bounding box center [784, 389] width 309 height 152
click at [816, 430] on button "Delete" at bounding box center [814, 428] width 53 height 24
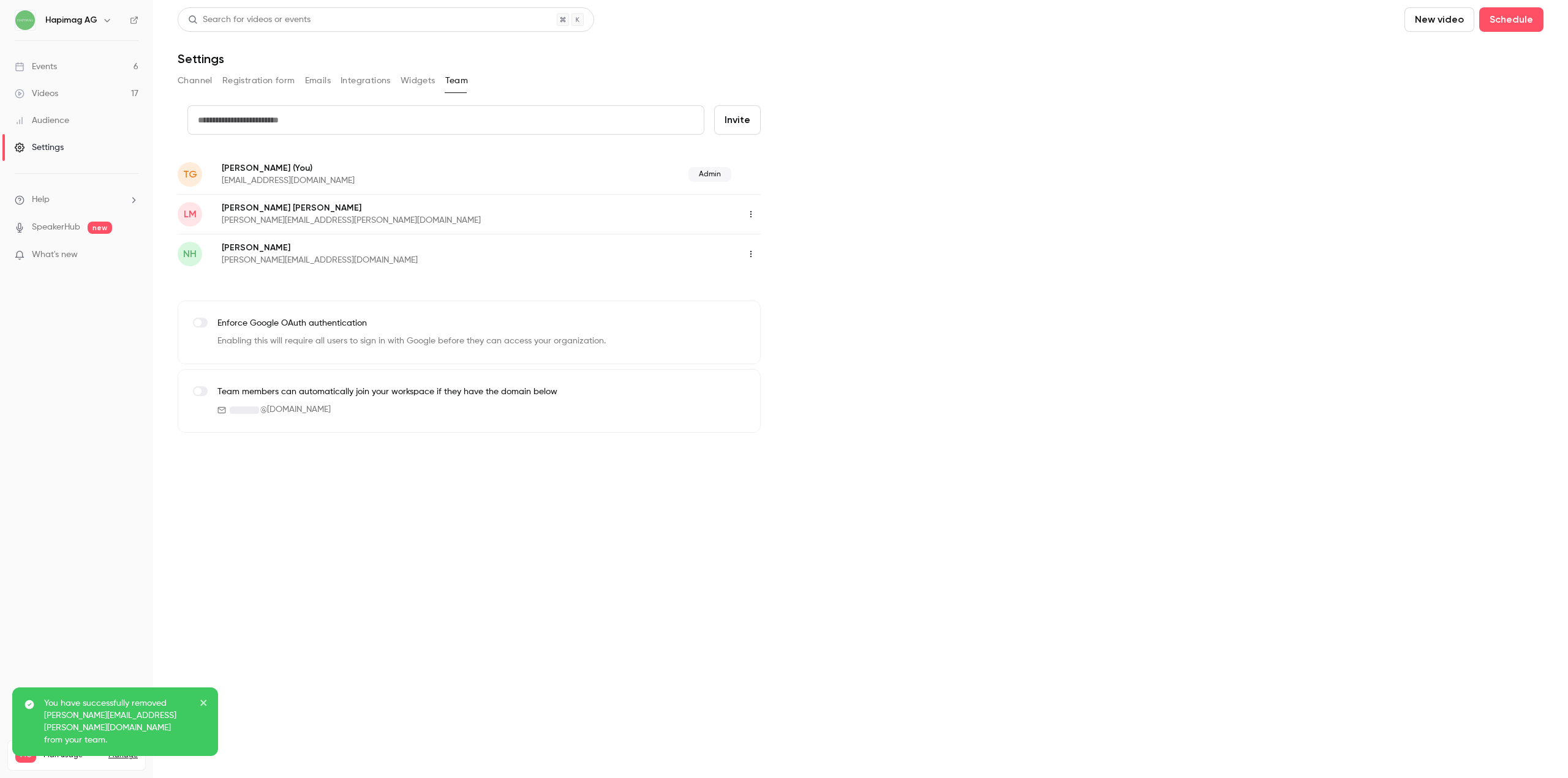
click at [384, 632] on main "Search for videos or events New video Schedule Settings Channel Registration fo…" at bounding box center [861, 389] width 1415 height 778
click at [54, 75] on link "Events 6" at bounding box center [76, 67] width 153 height 27
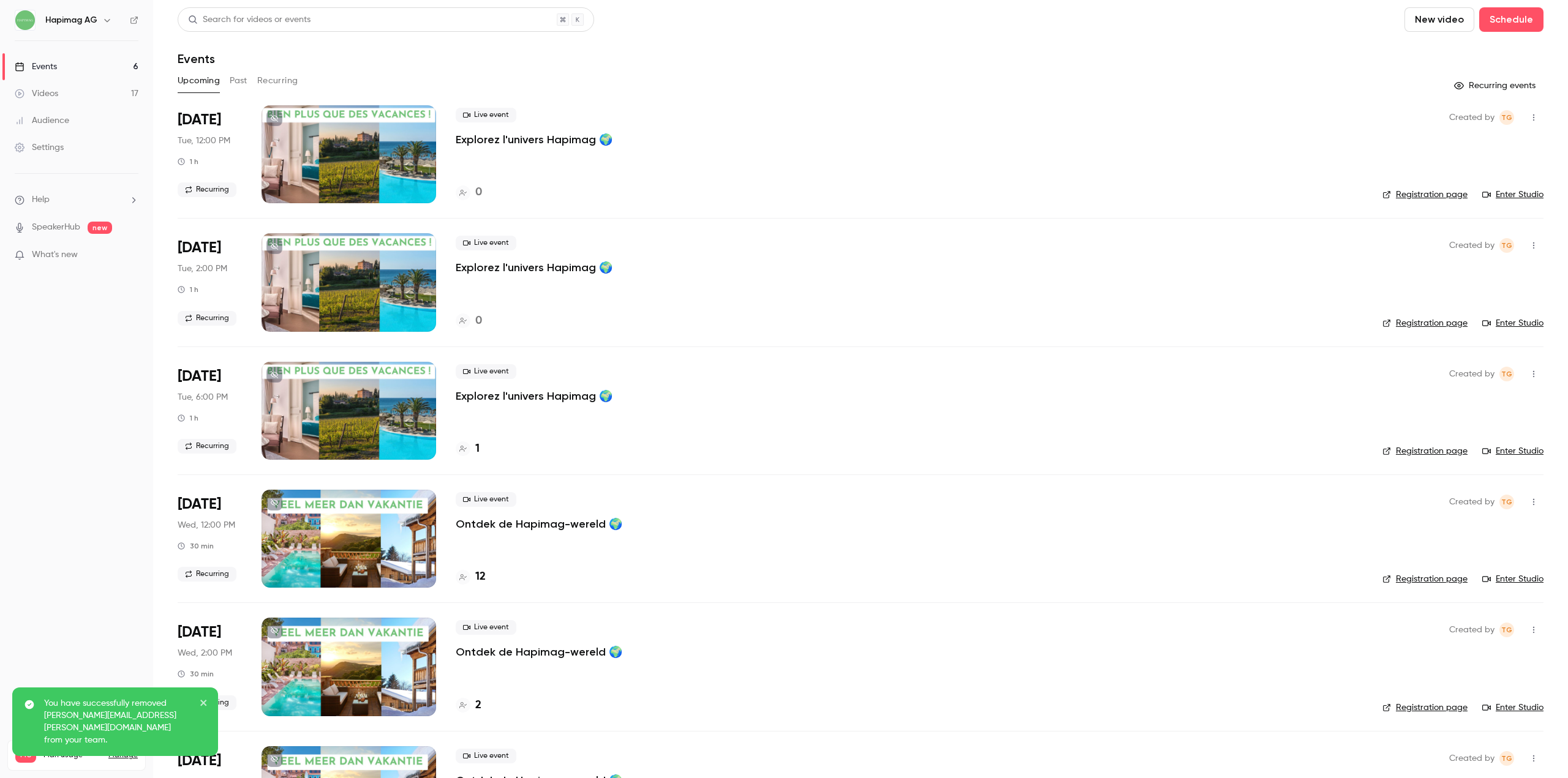
drag, startPoint x: 244, startPoint y: 78, endPoint x: 261, endPoint y: 79, distance: 17.0
click at [244, 78] on button "Past" at bounding box center [238, 81] width 18 height 20
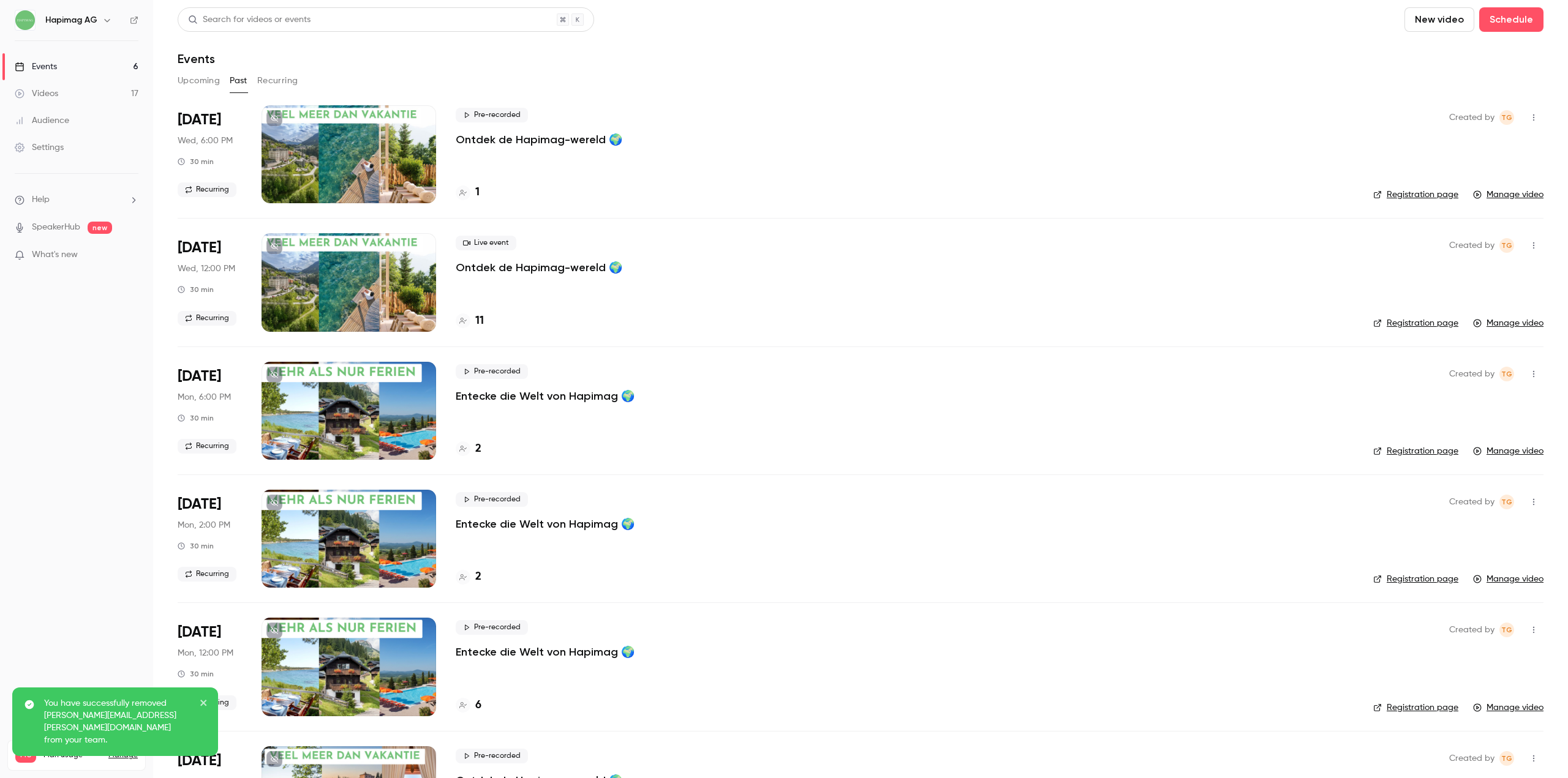
click at [280, 81] on button "Recurring" at bounding box center [278, 81] width 41 height 20
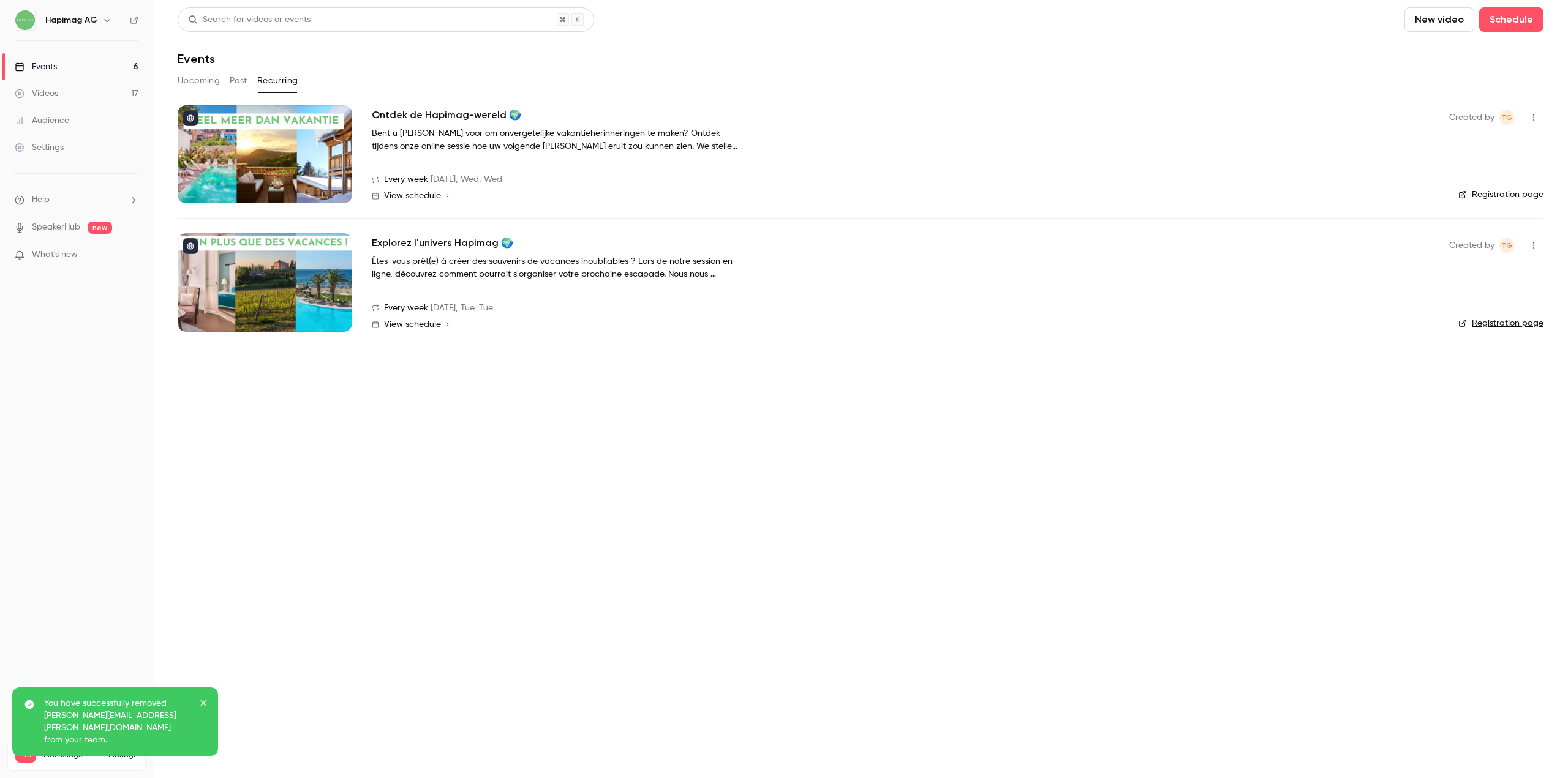
click at [237, 84] on button "Past" at bounding box center [238, 81] width 18 height 20
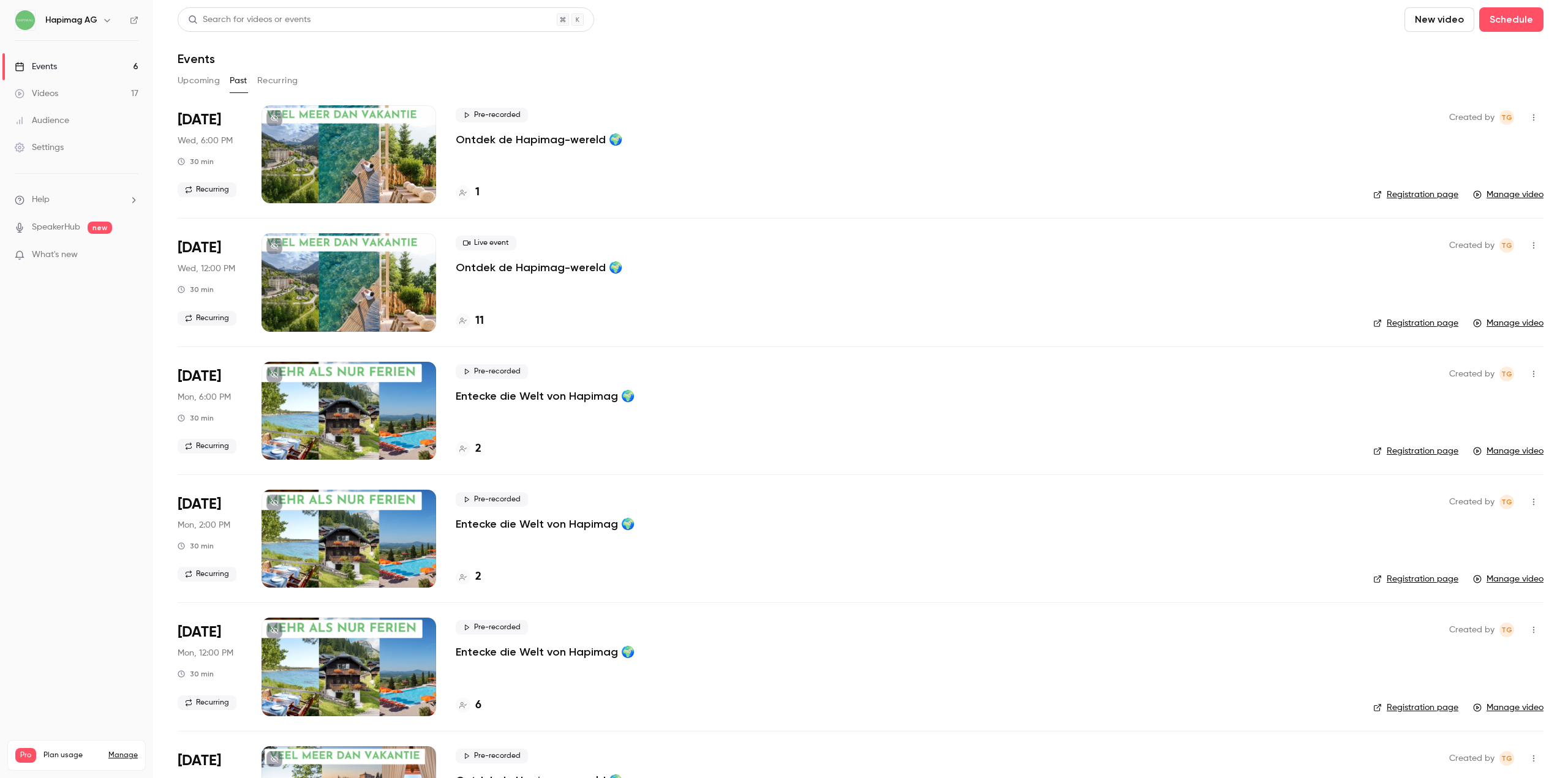
click at [190, 87] on button "Upcoming" at bounding box center [199, 81] width 43 height 20
